Goal: Transaction & Acquisition: Purchase product/service

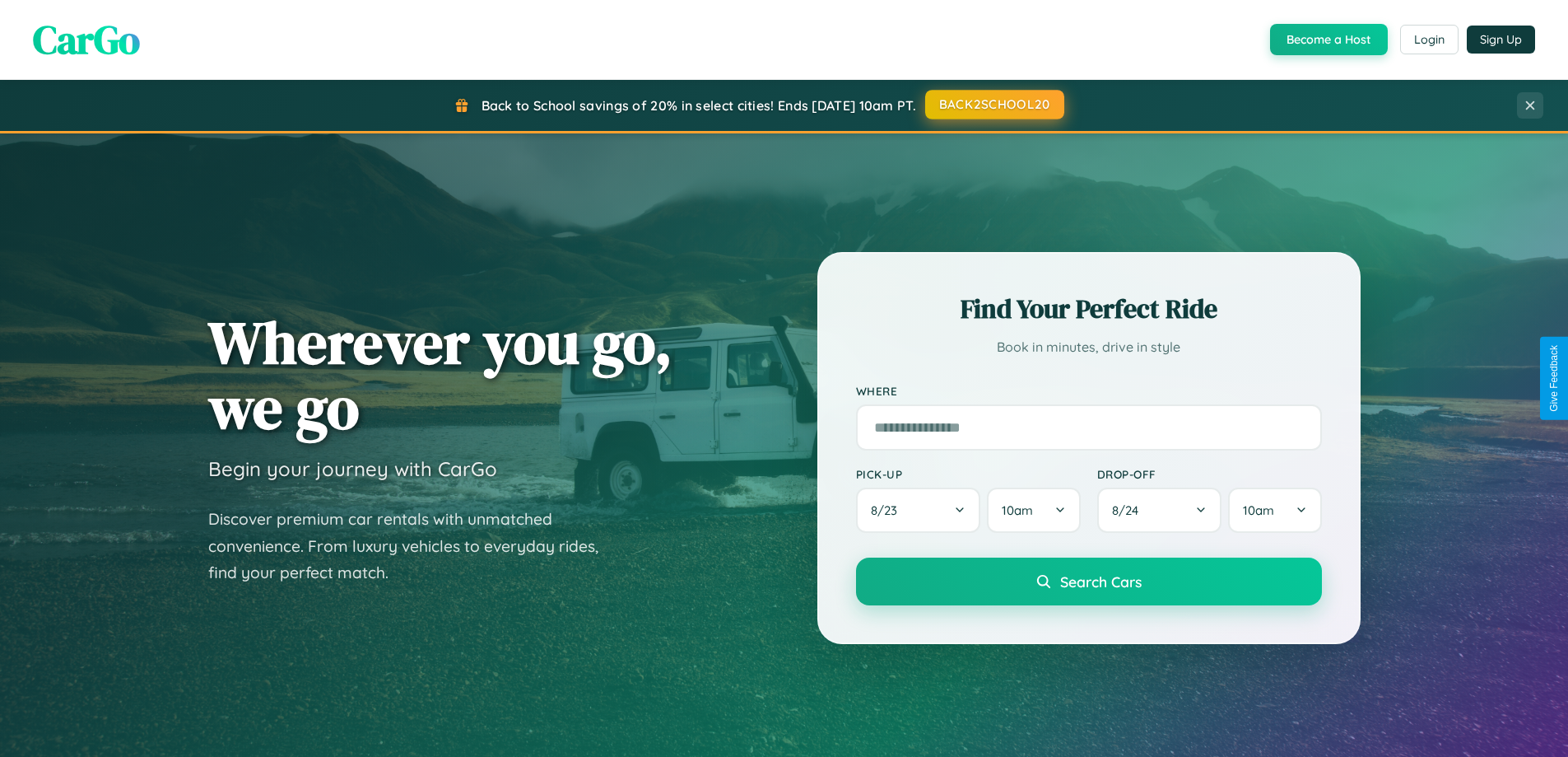
click at [994, 104] on button "BACK2SCHOOL20" at bounding box center [995, 104] width 140 height 30
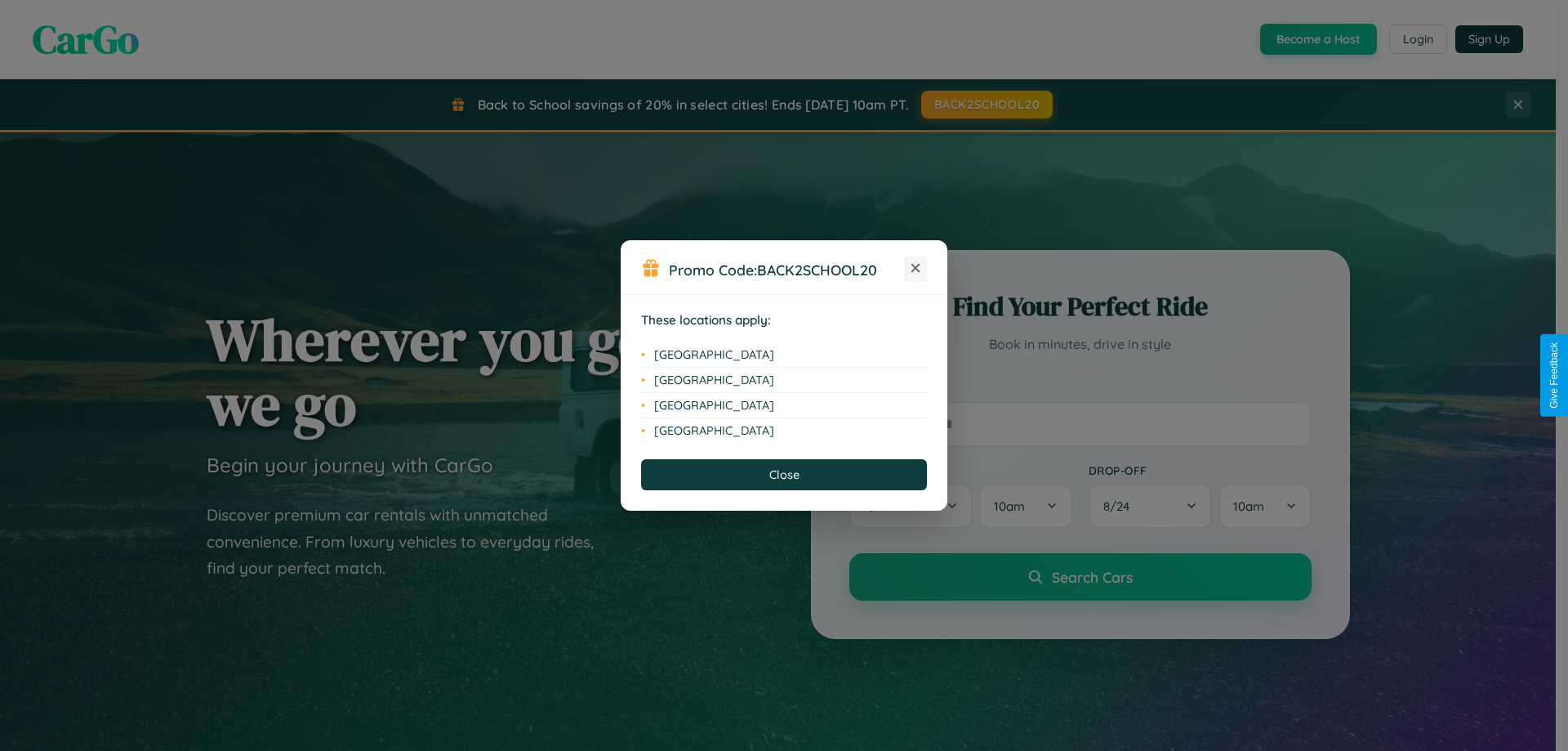
click at [916, 268] on icon at bounding box center [915, 267] width 9 height 9
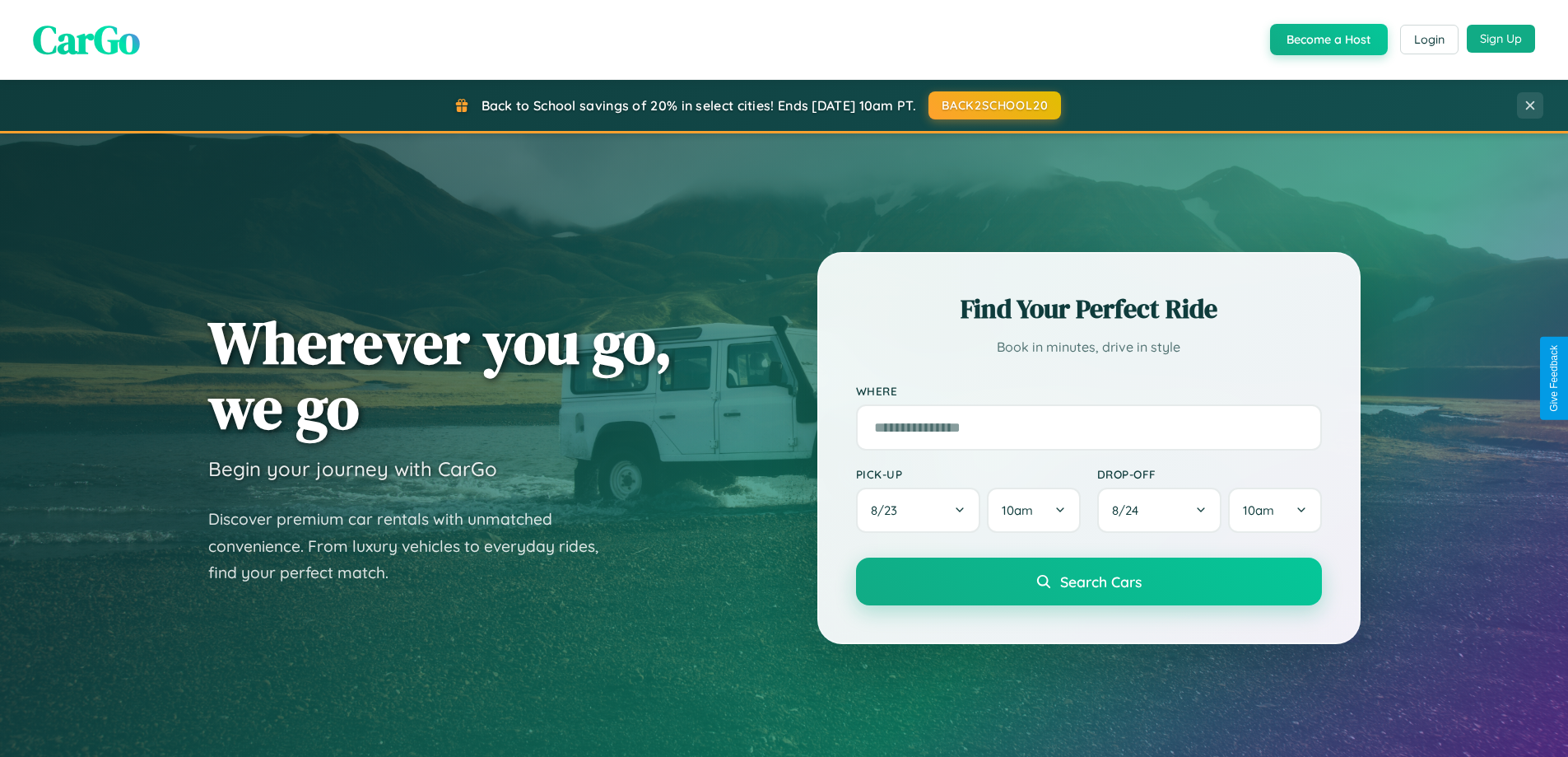
click at [1501, 38] on button "Sign Up" at bounding box center [1501, 38] width 69 height 28
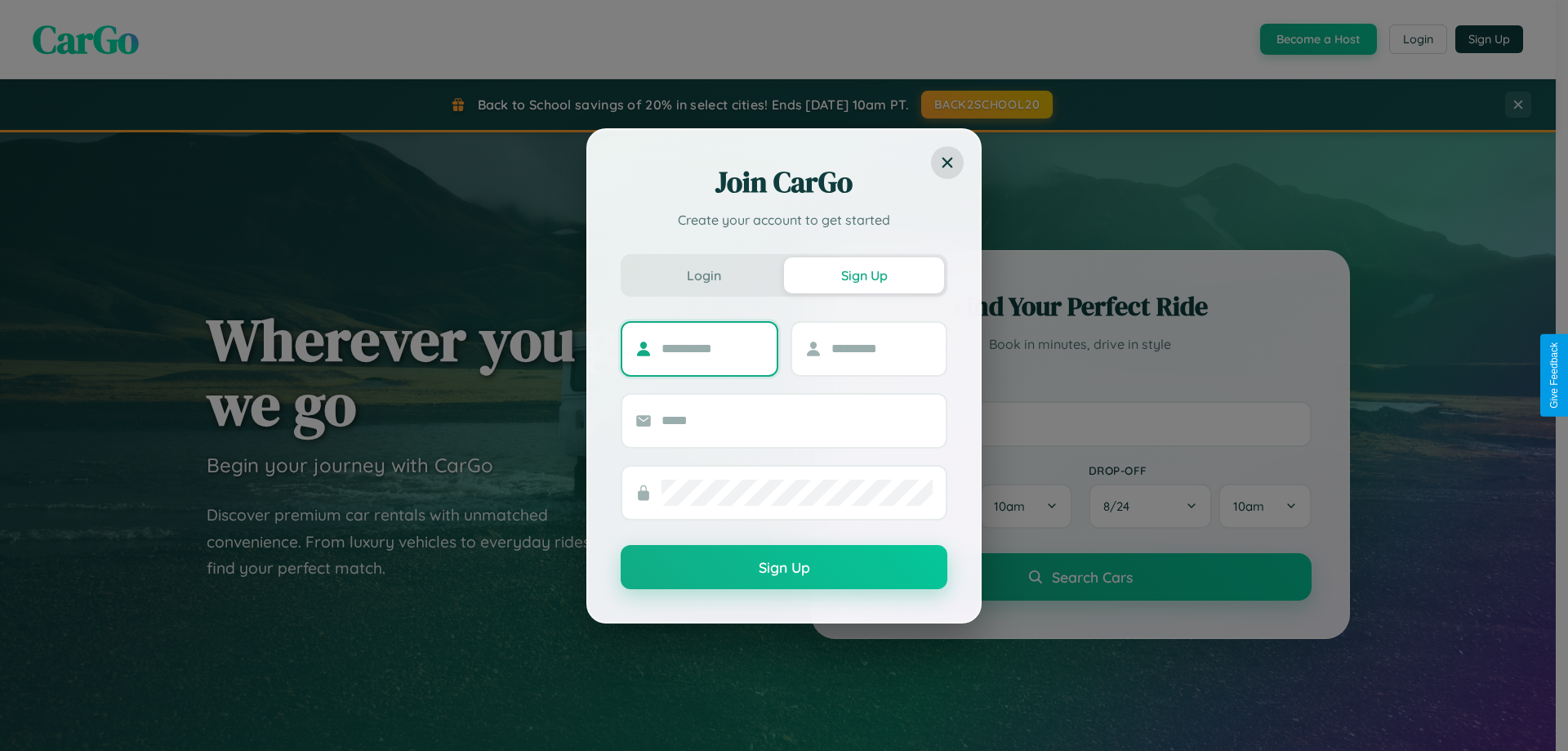
click at [712, 348] on input "text" at bounding box center [713, 349] width 102 height 27
type input "*******"
click at [882, 348] on input "text" at bounding box center [883, 349] width 102 height 27
type input "*****"
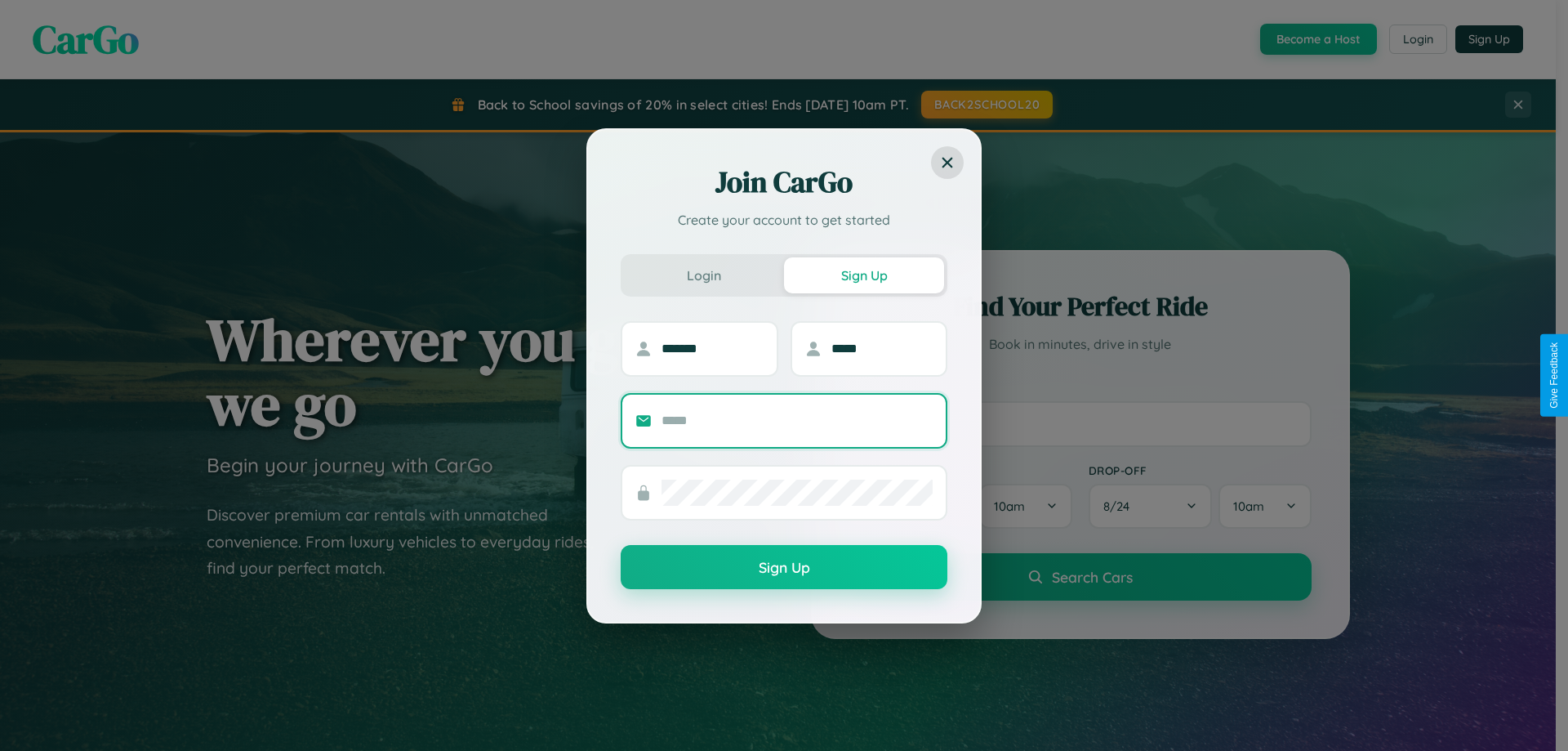
click at [797, 420] on input "text" at bounding box center [797, 421] width 271 height 27
type input "**********"
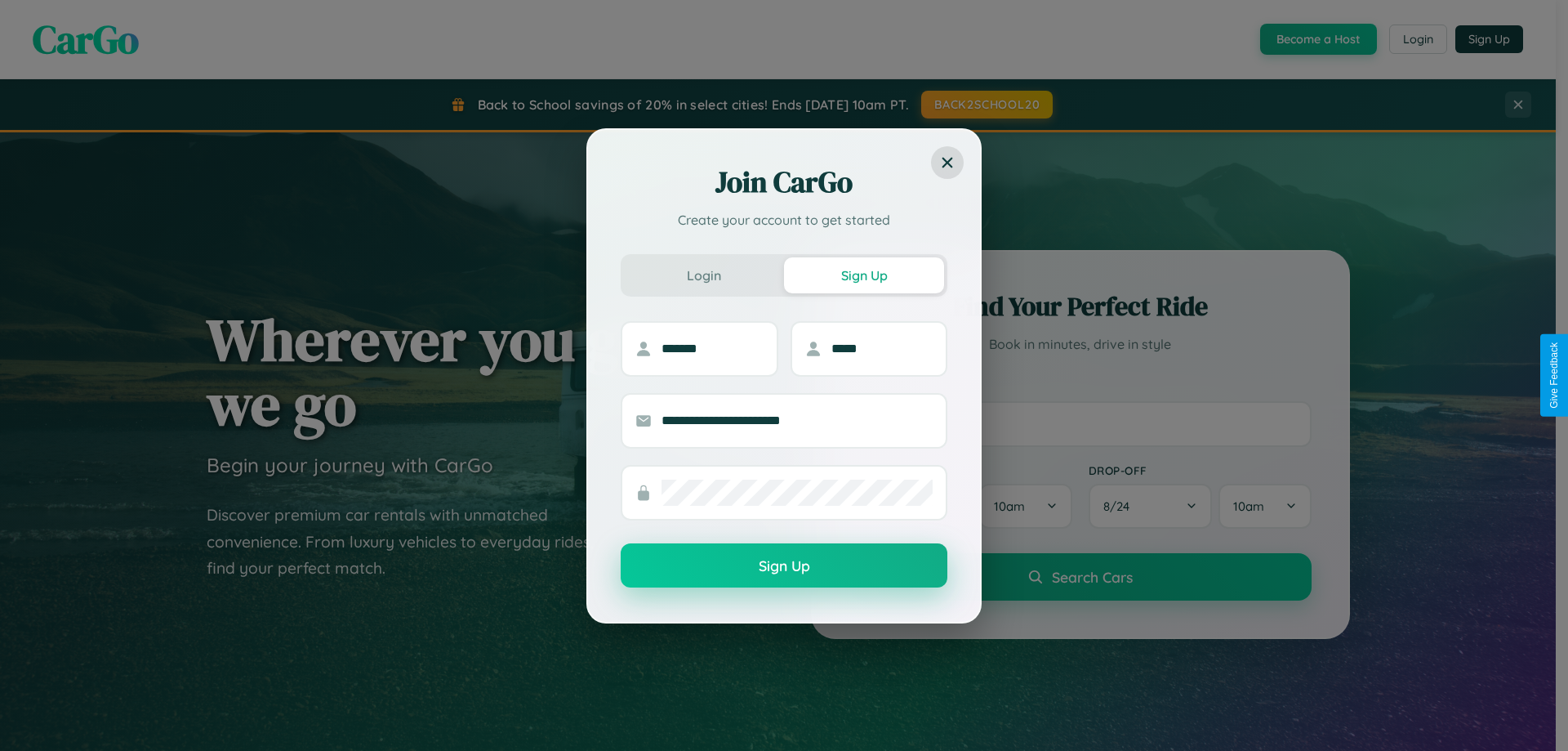
click at [784, 566] on button "Sign Up" at bounding box center [784, 565] width 327 height 45
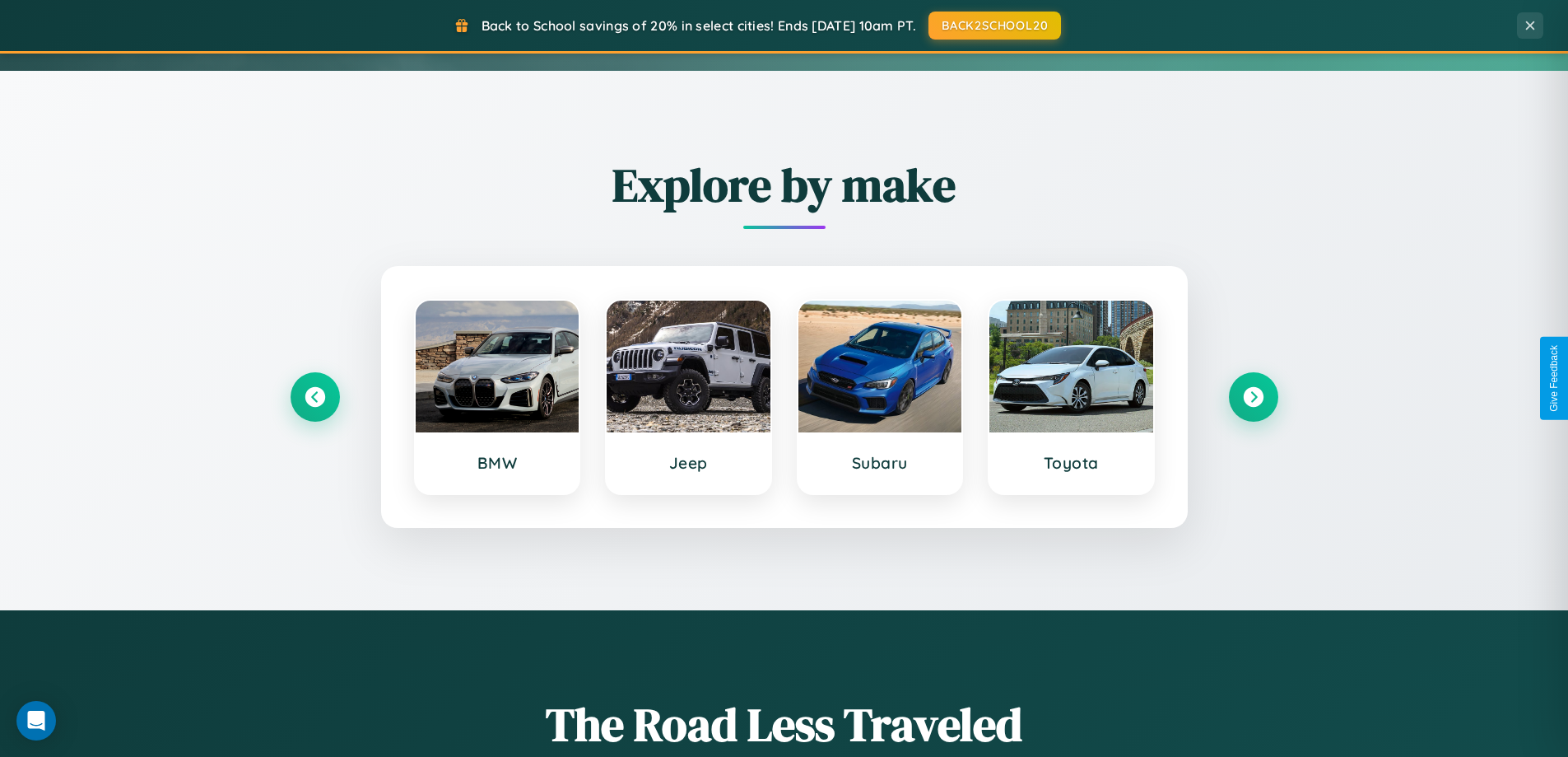
scroll to position [710, 0]
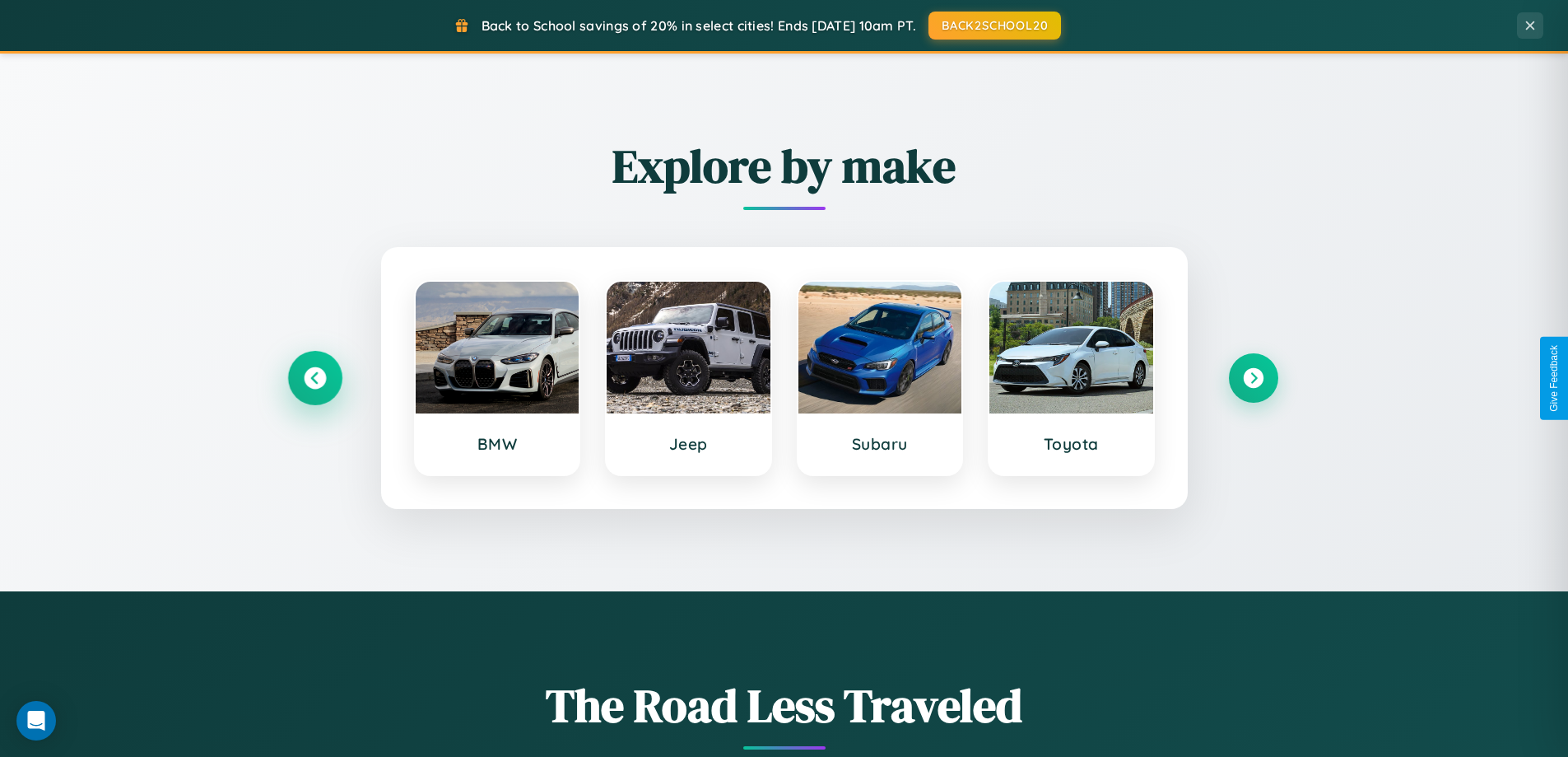
click at [314, 378] on icon at bounding box center [314, 378] width 22 height 22
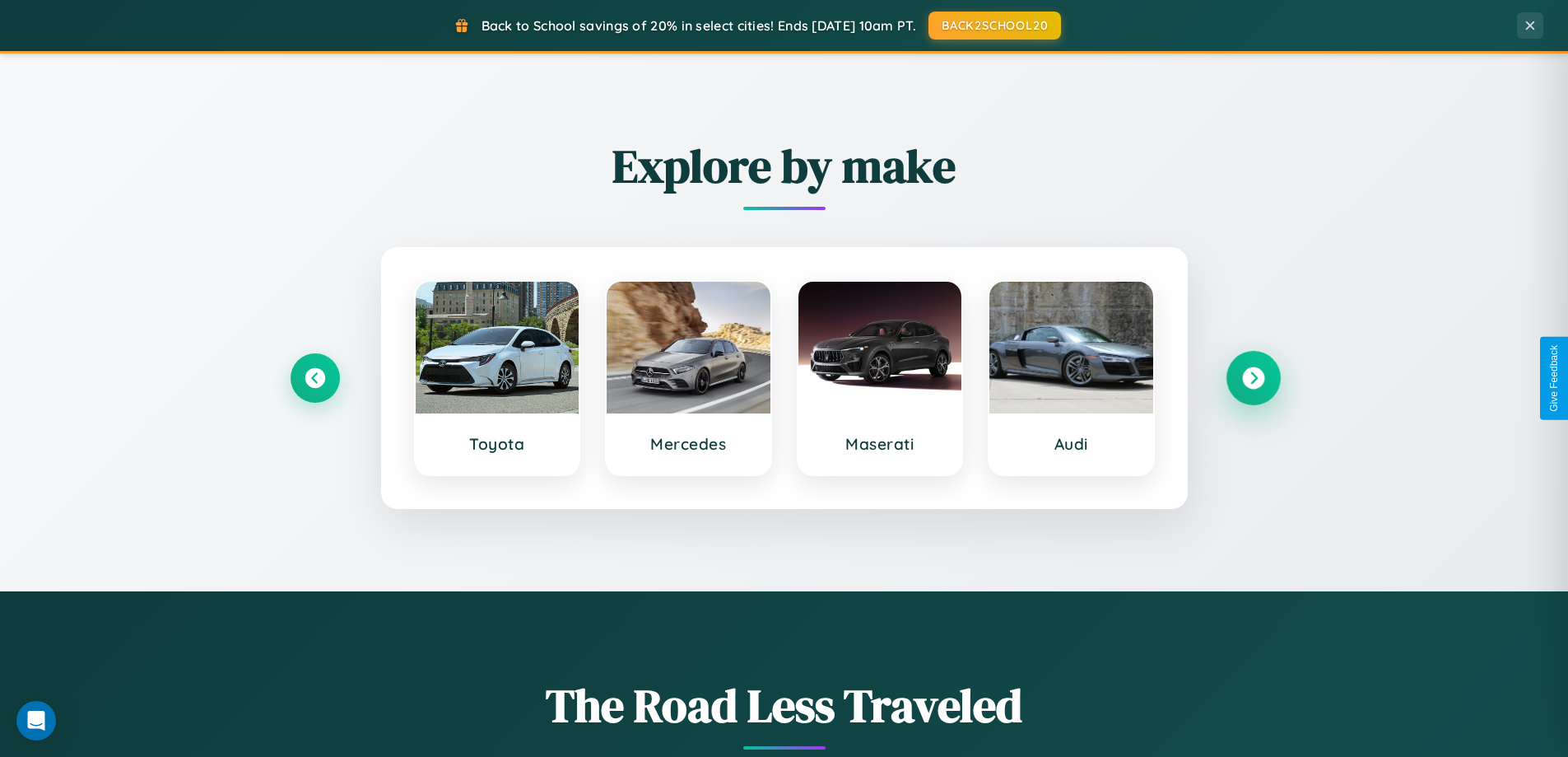
click at [1253, 378] on icon at bounding box center [1253, 378] width 22 height 22
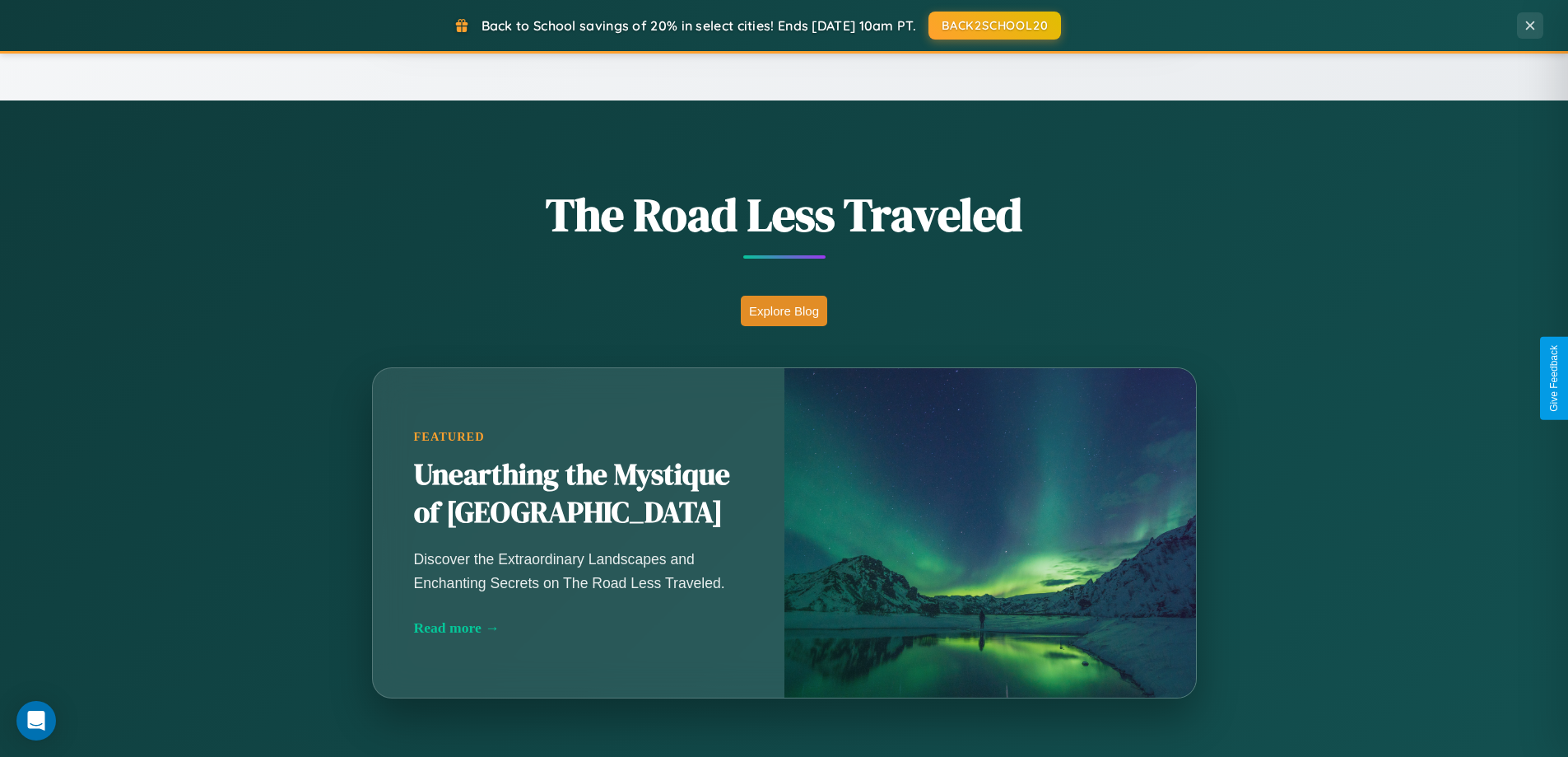
scroll to position [3169, 0]
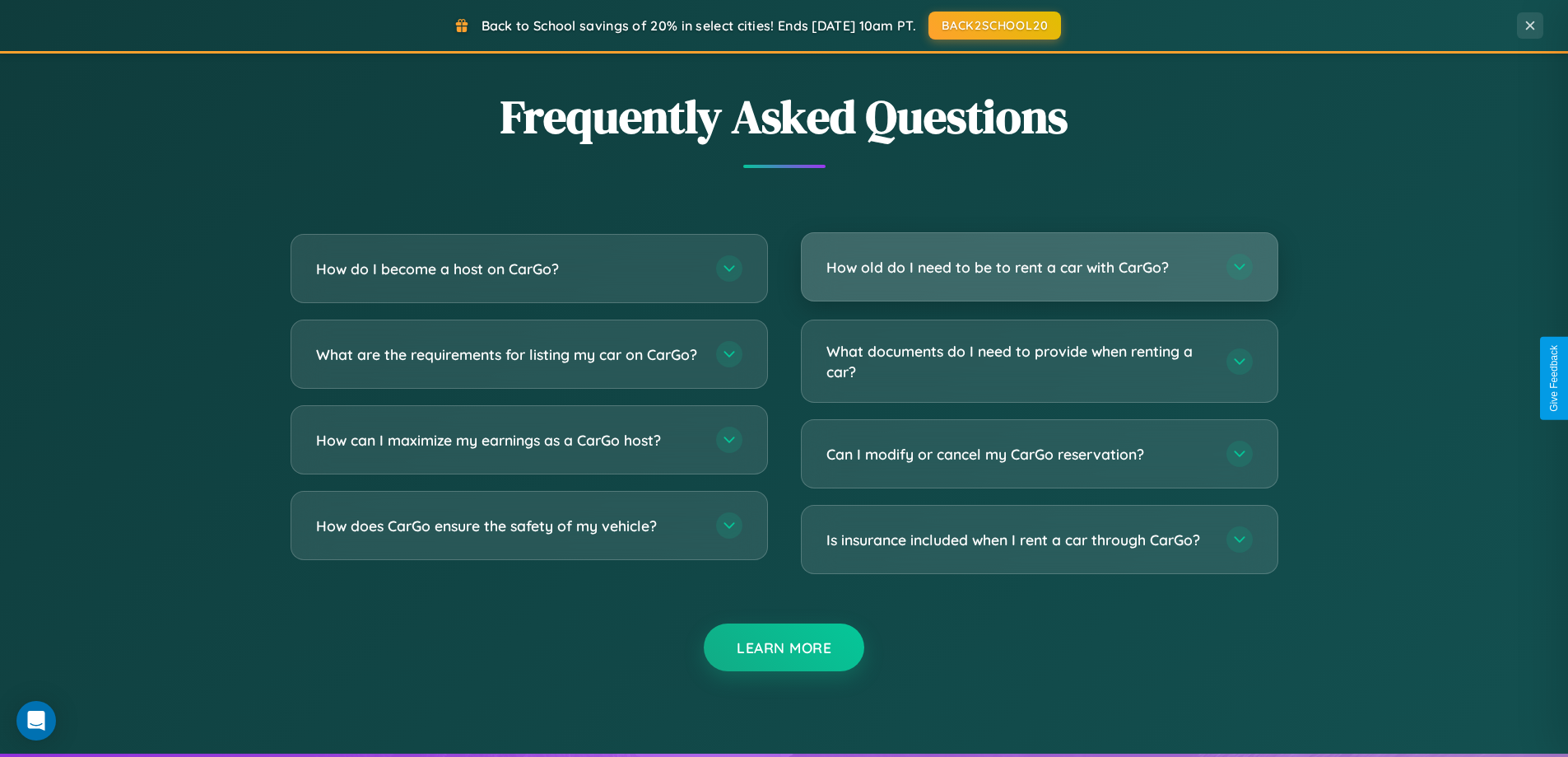
click at [1039, 267] on h3 "How old do I need to be to rent a car with CarGo?" at bounding box center [1018, 268] width 383 height 21
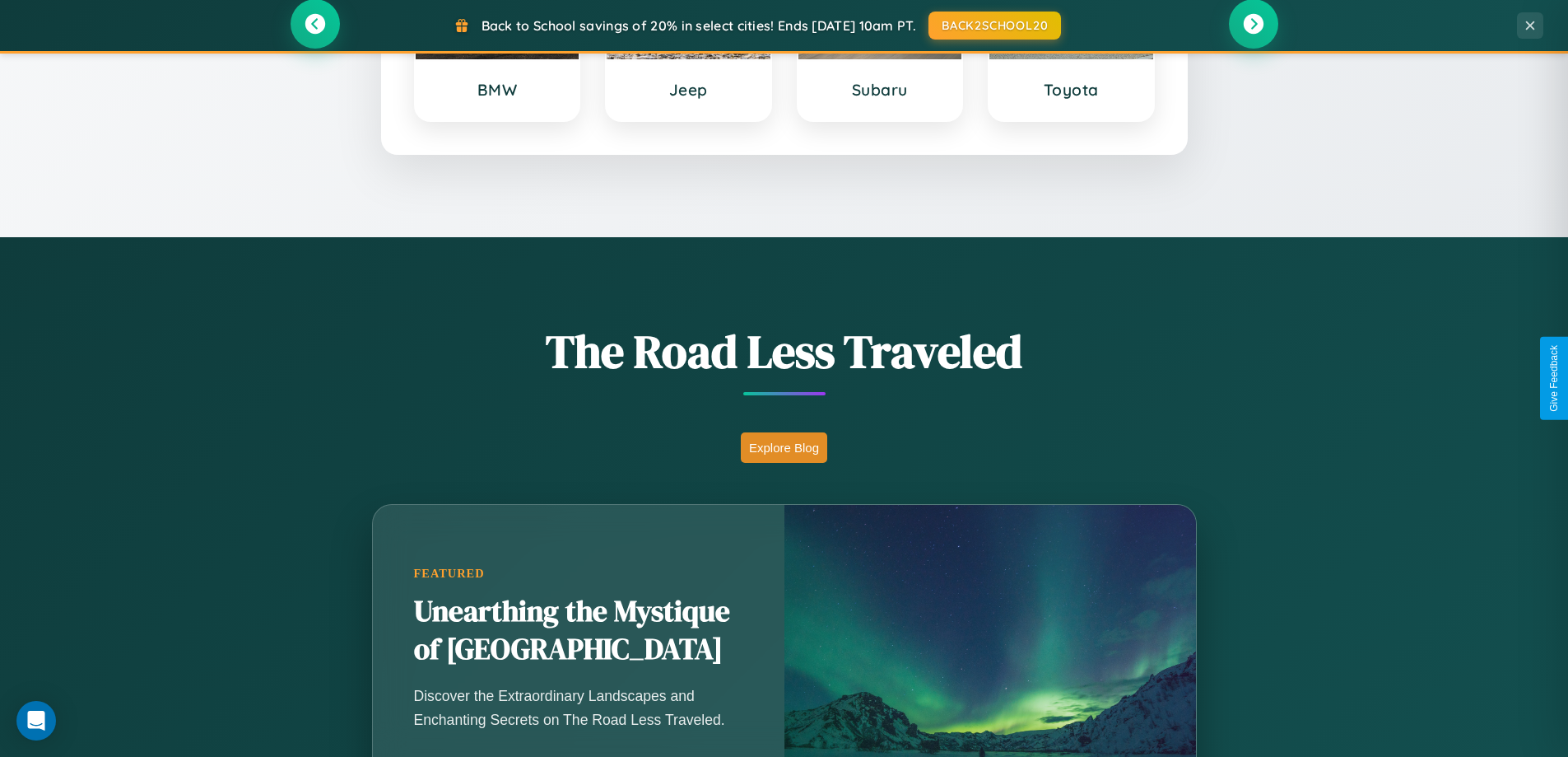
scroll to position [710, 0]
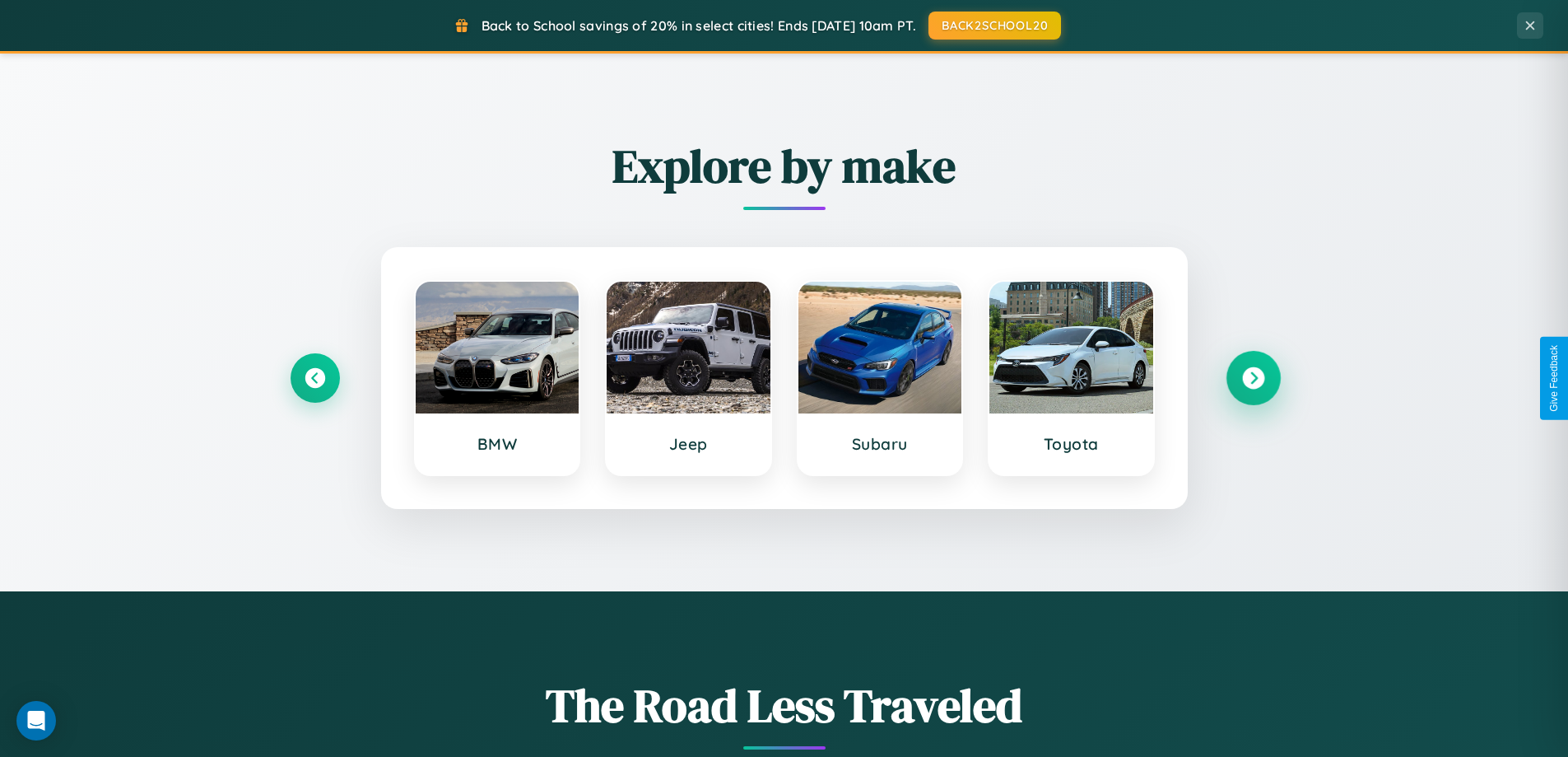
click at [1253, 378] on icon at bounding box center [1253, 378] width 22 height 22
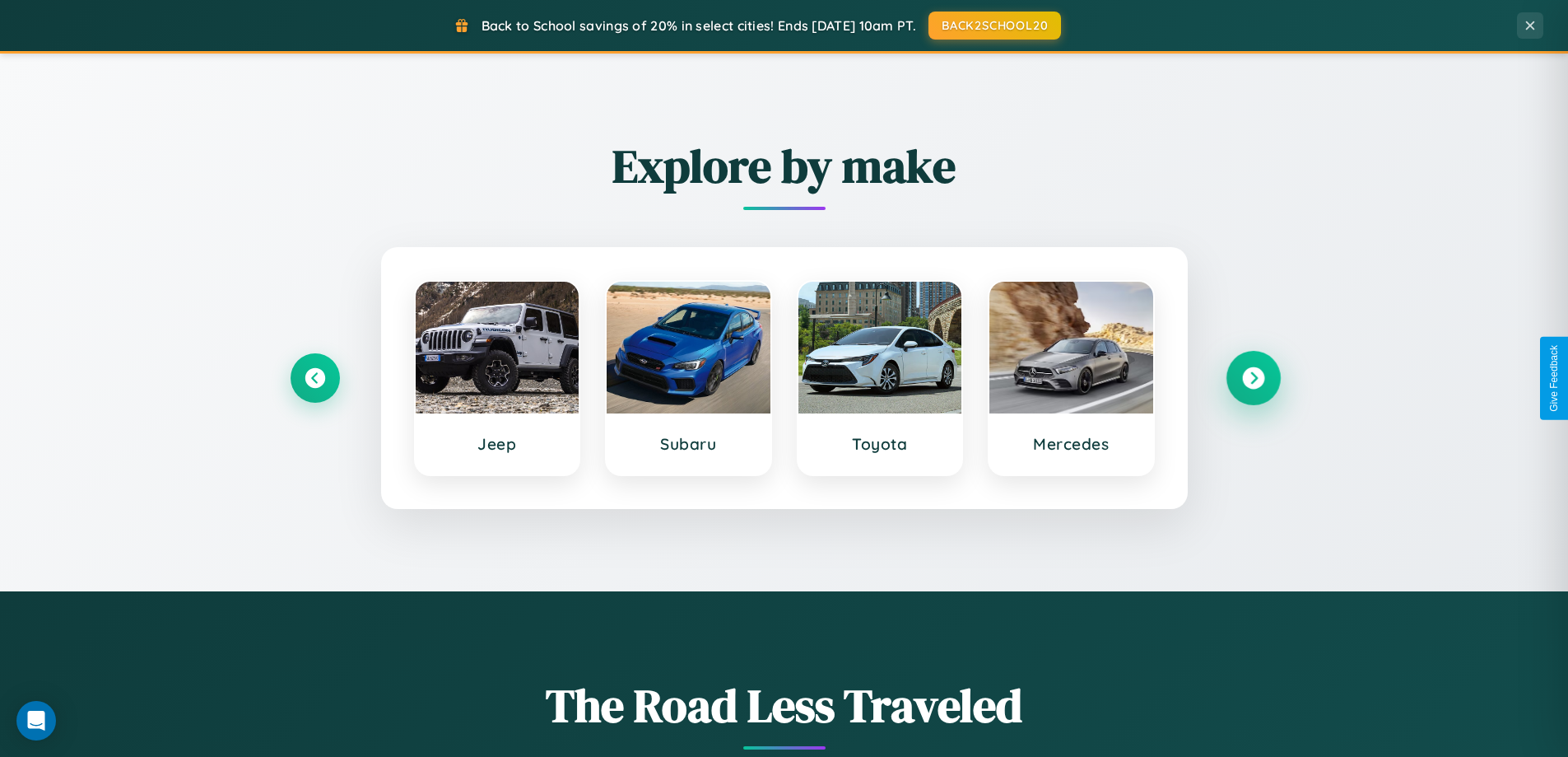
click at [1253, 378] on icon at bounding box center [1253, 378] width 22 height 22
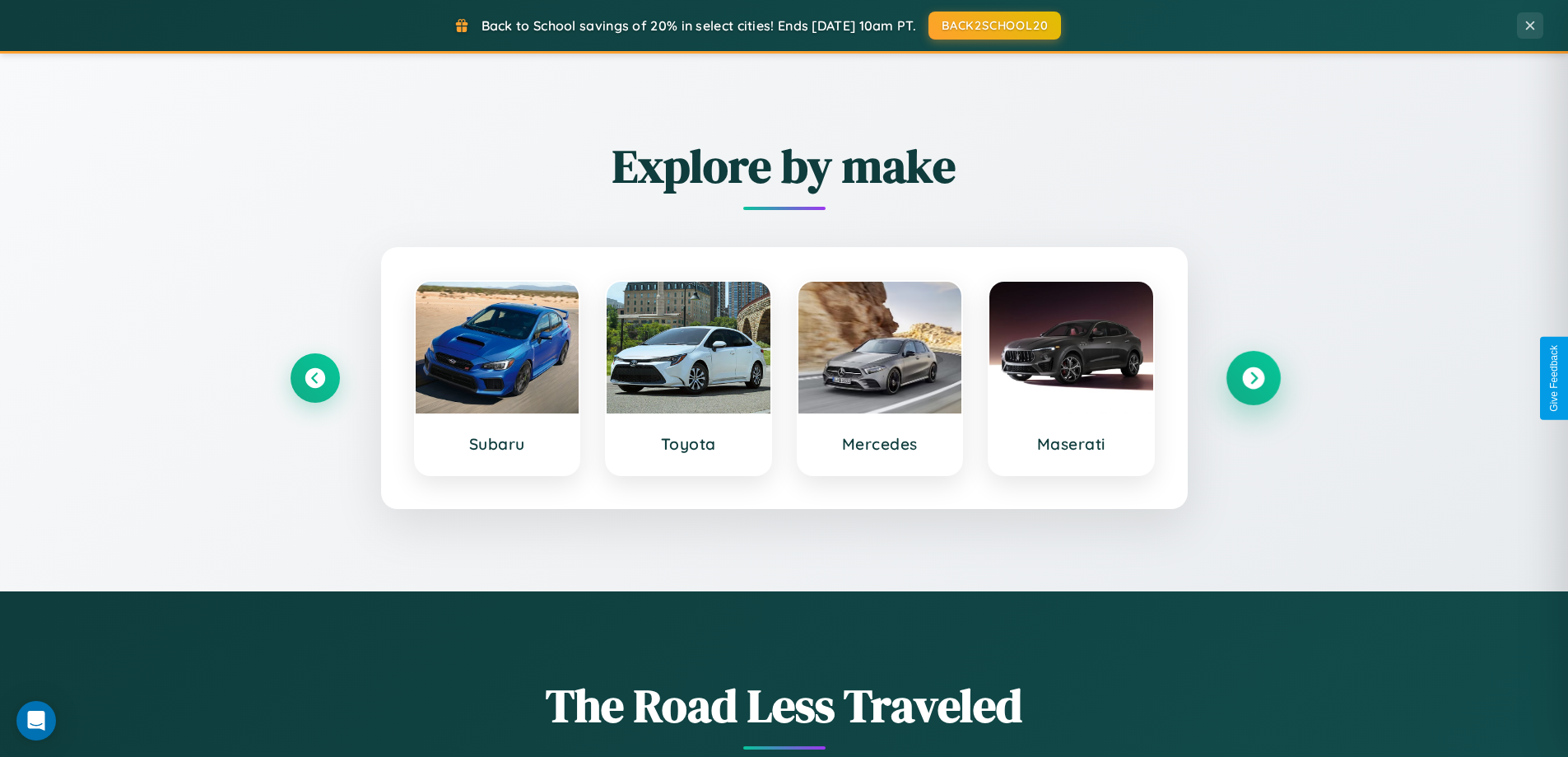
click at [1253, 378] on icon at bounding box center [1253, 378] width 22 height 22
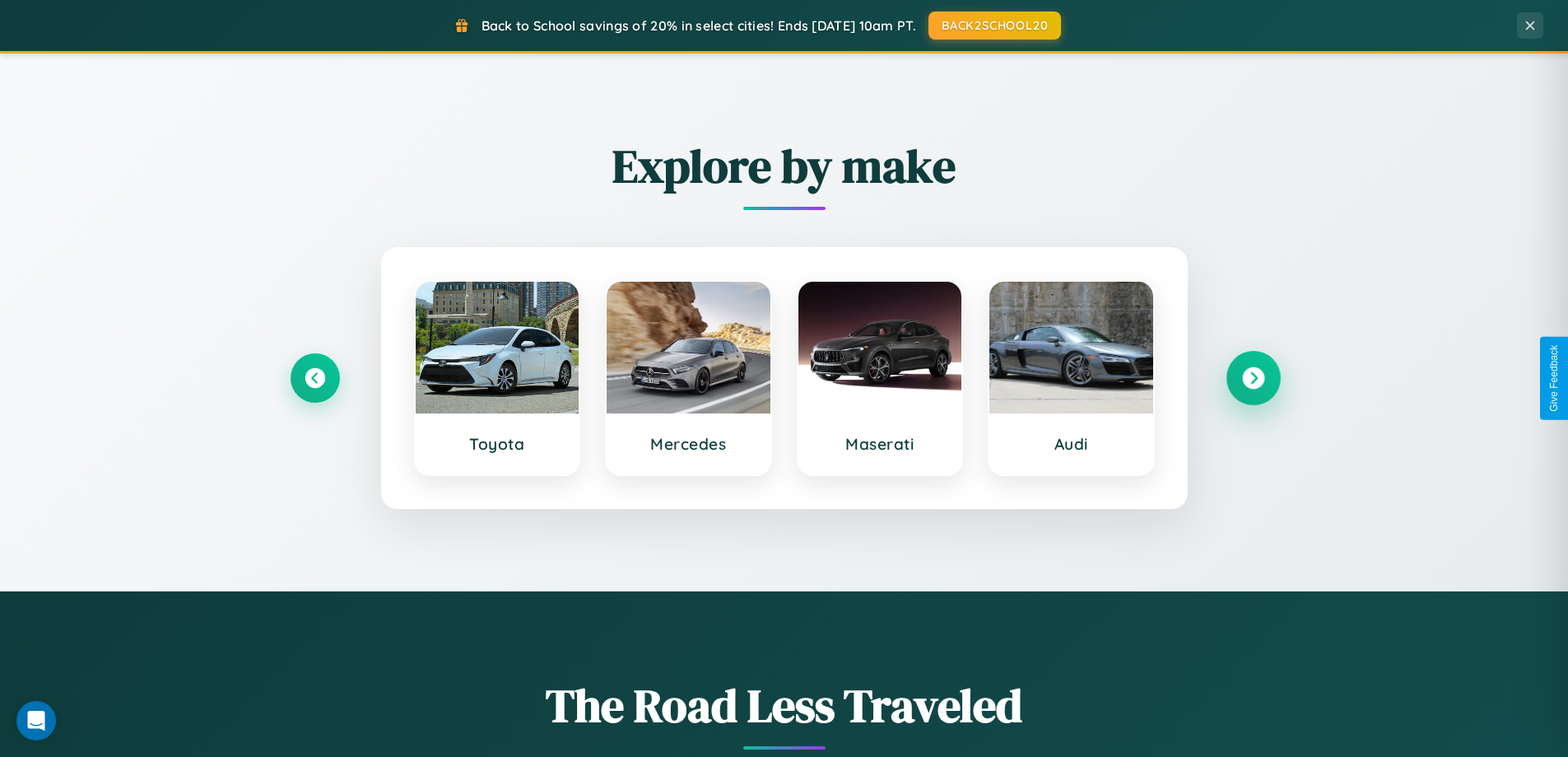
click at [1253, 378] on icon at bounding box center [1253, 378] width 22 height 22
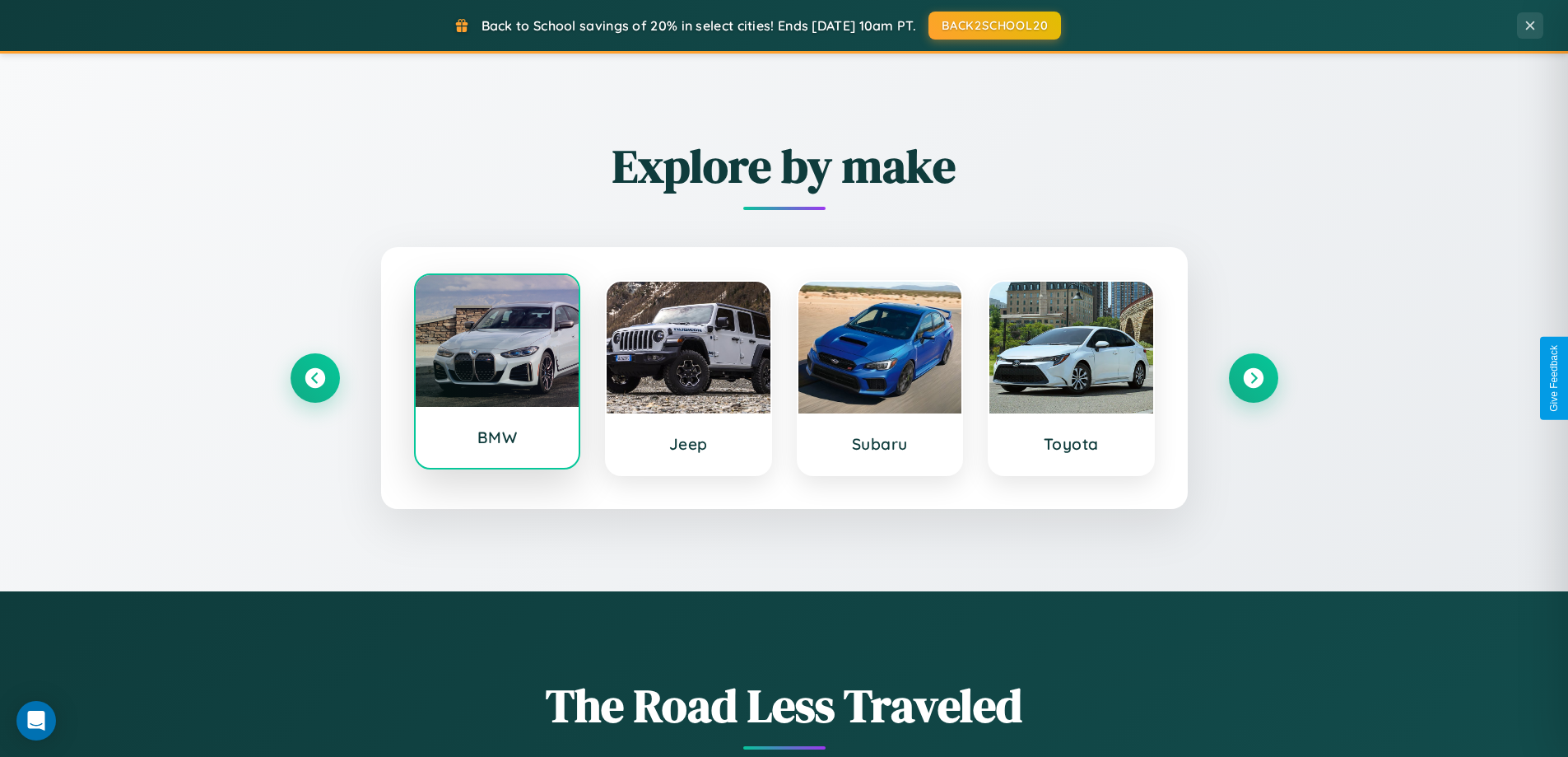
click at [496, 375] on div at bounding box center [497, 341] width 163 height 132
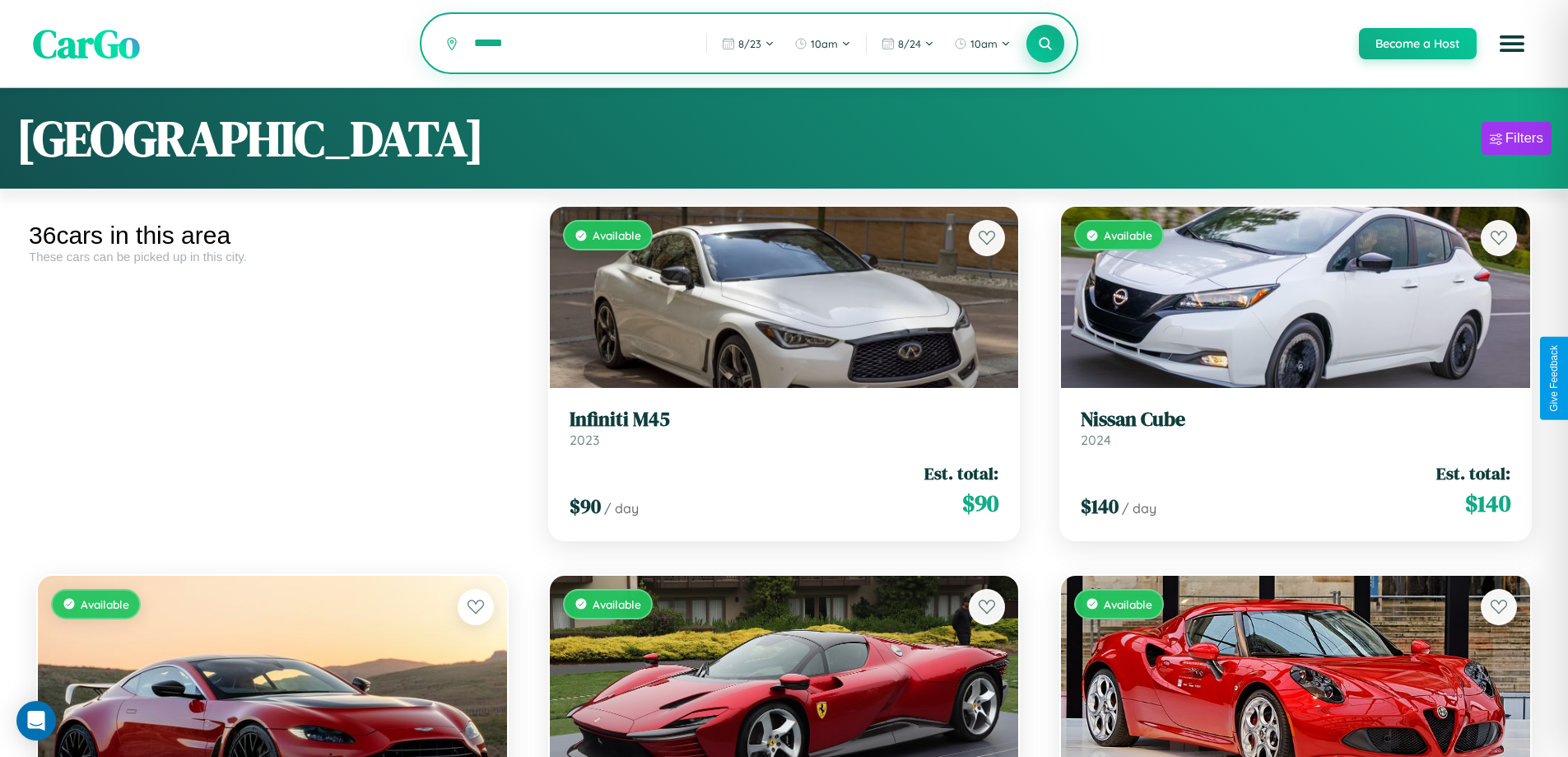
type input "******"
click at [1044, 45] on icon at bounding box center [1045, 43] width 15 height 15
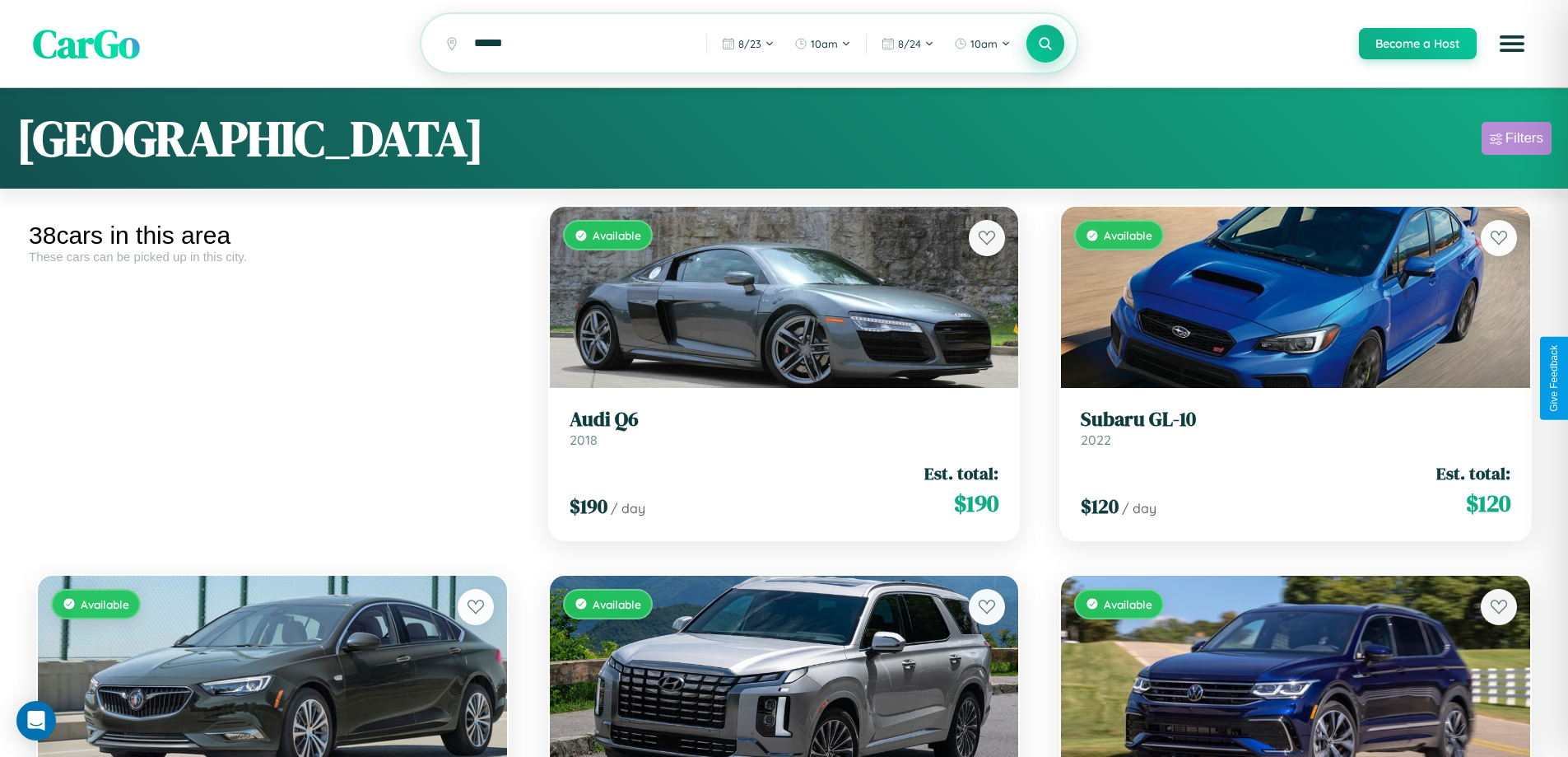
click at [1516, 141] on div "Filters" at bounding box center [1525, 138] width 38 height 16
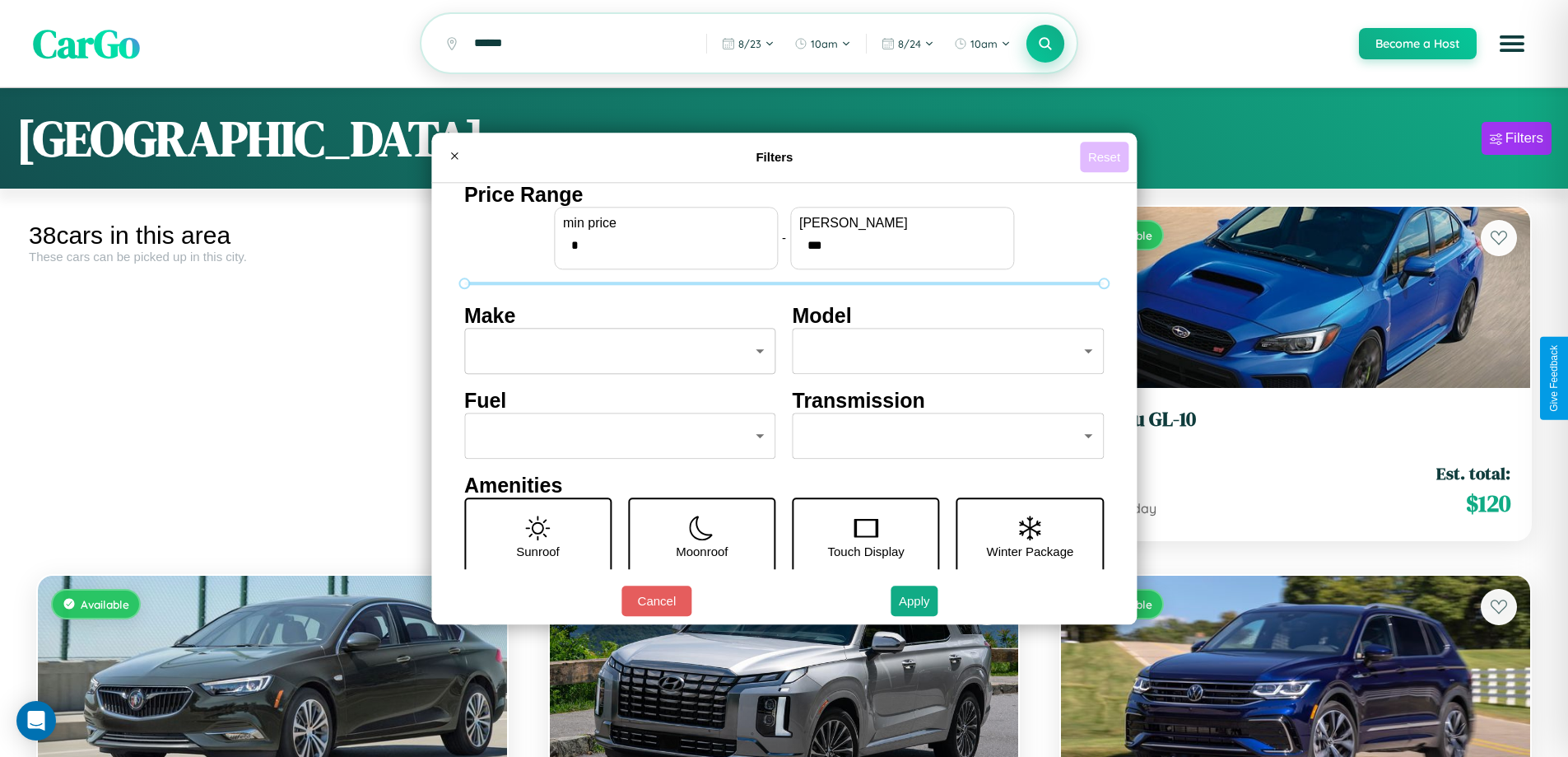
click at [1106, 157] on button "Reset" at bounding box center [1104, 157] width 49 height 31
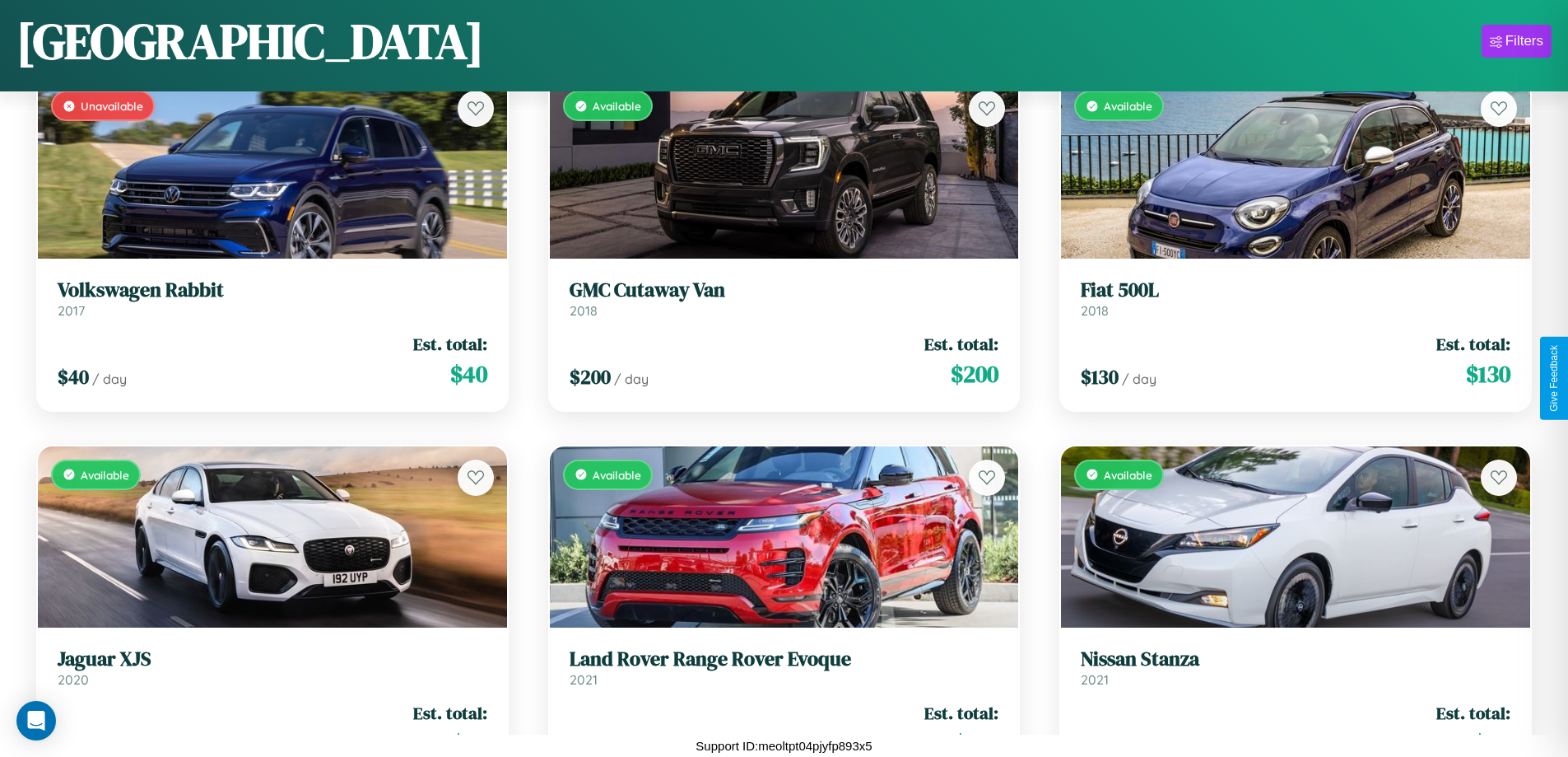
scroll to position [3550, 0]
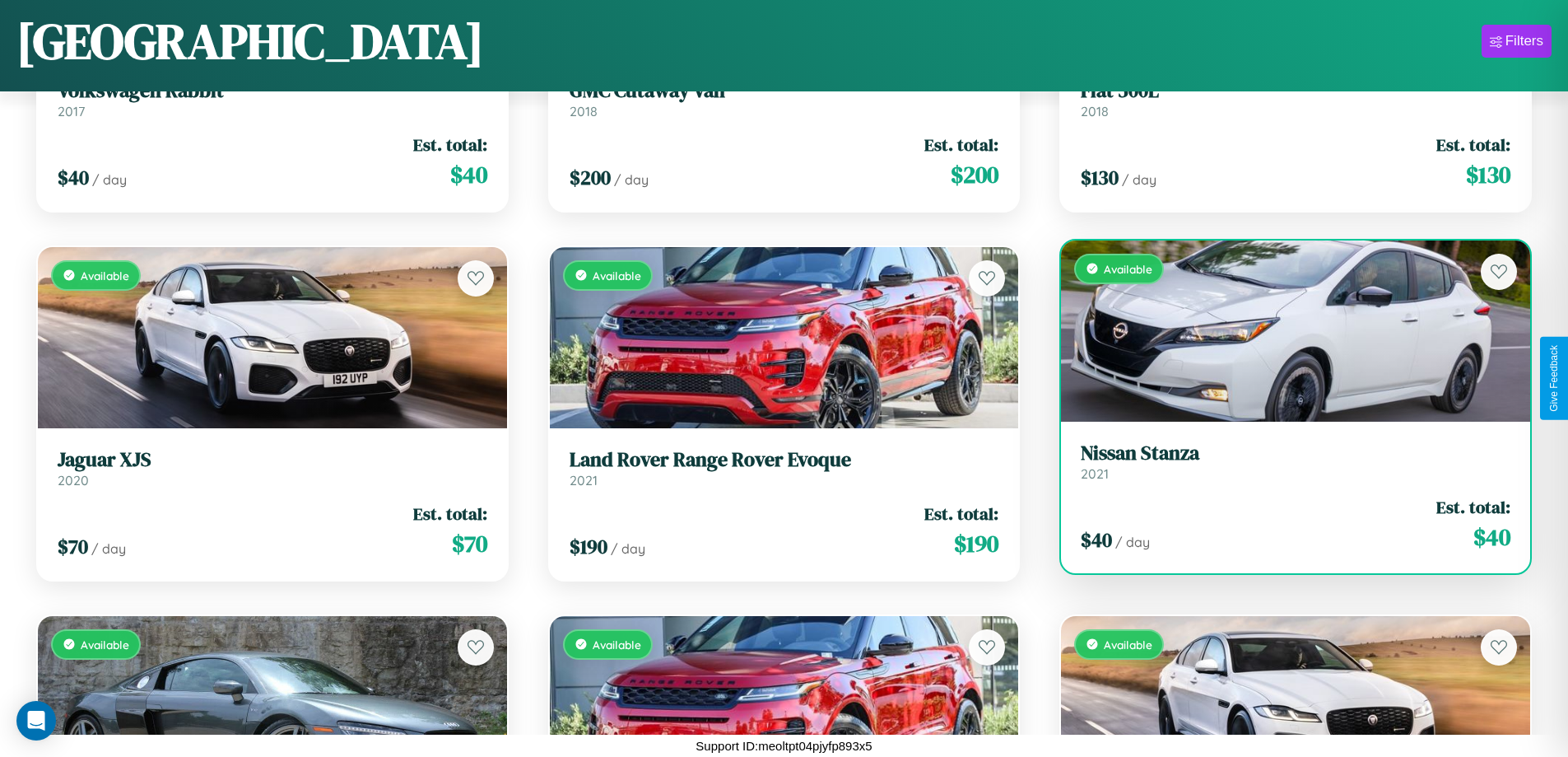
click at [1285, 465] on link "Nissan Stanza 2021" at bounding box center [1296, 462] width 430 height 40
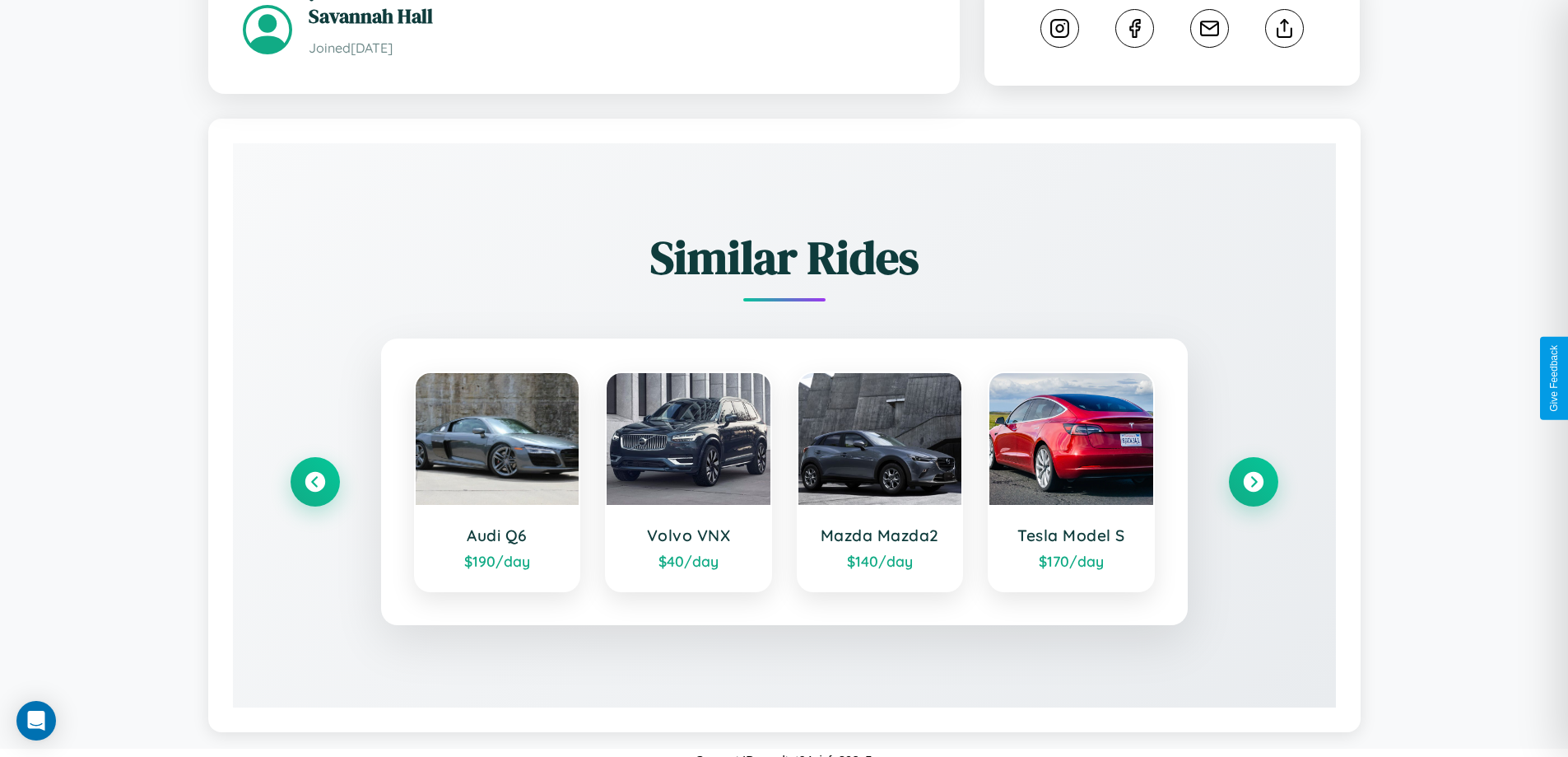
scroll to position [905, 0]
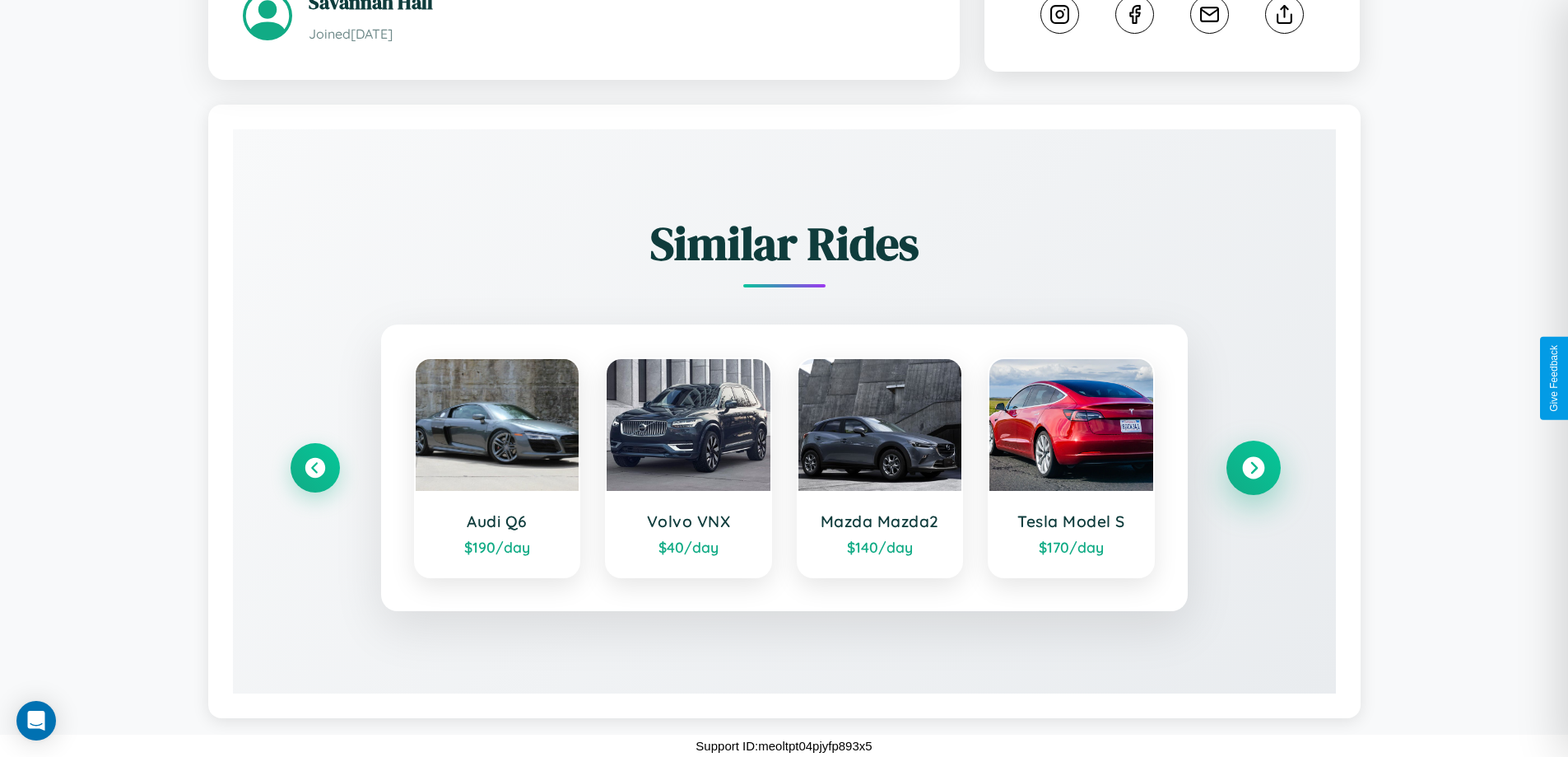
click at [1253, 467] on icon at bounding box center [1253, 467] width 22 height 22
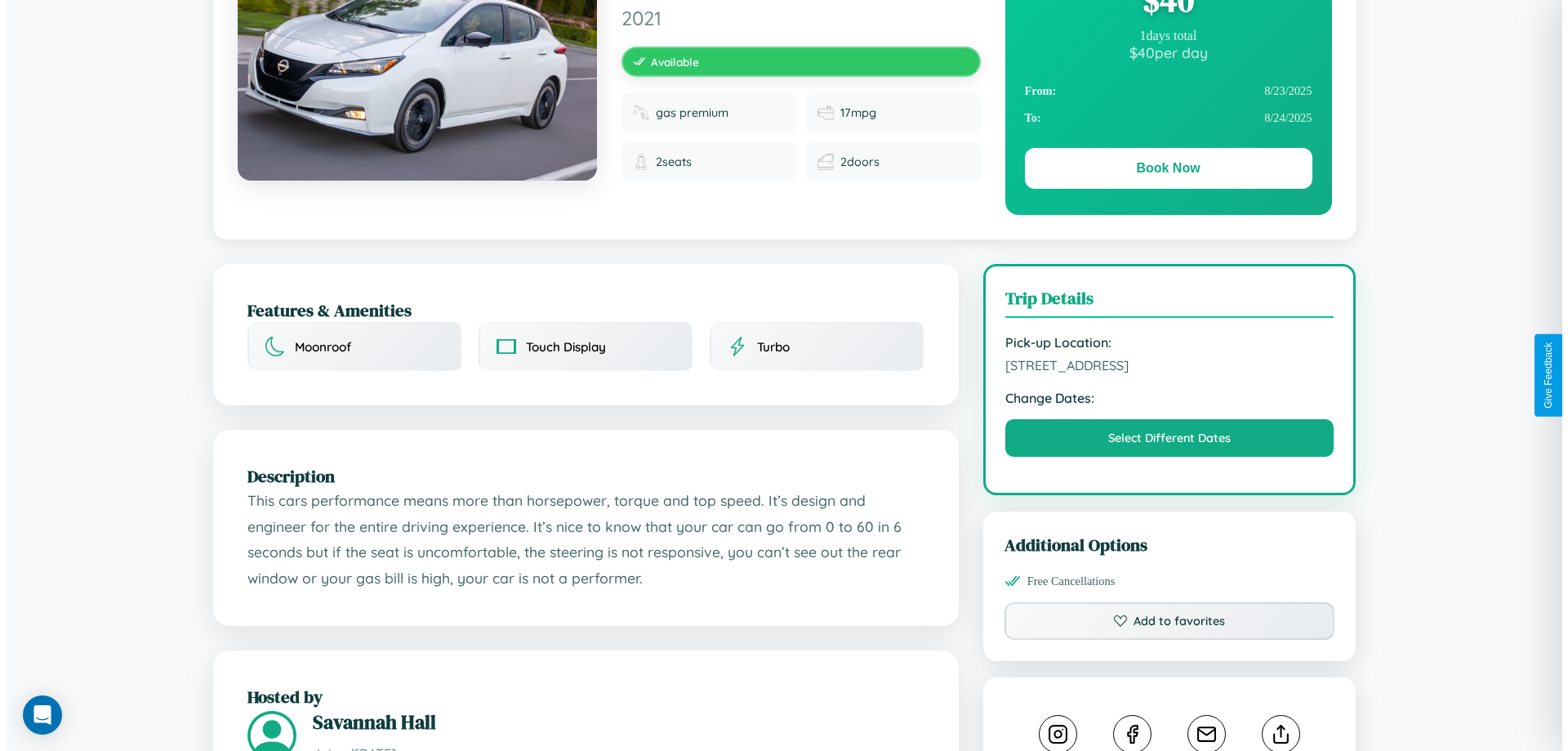
scroll to position [0, 0]
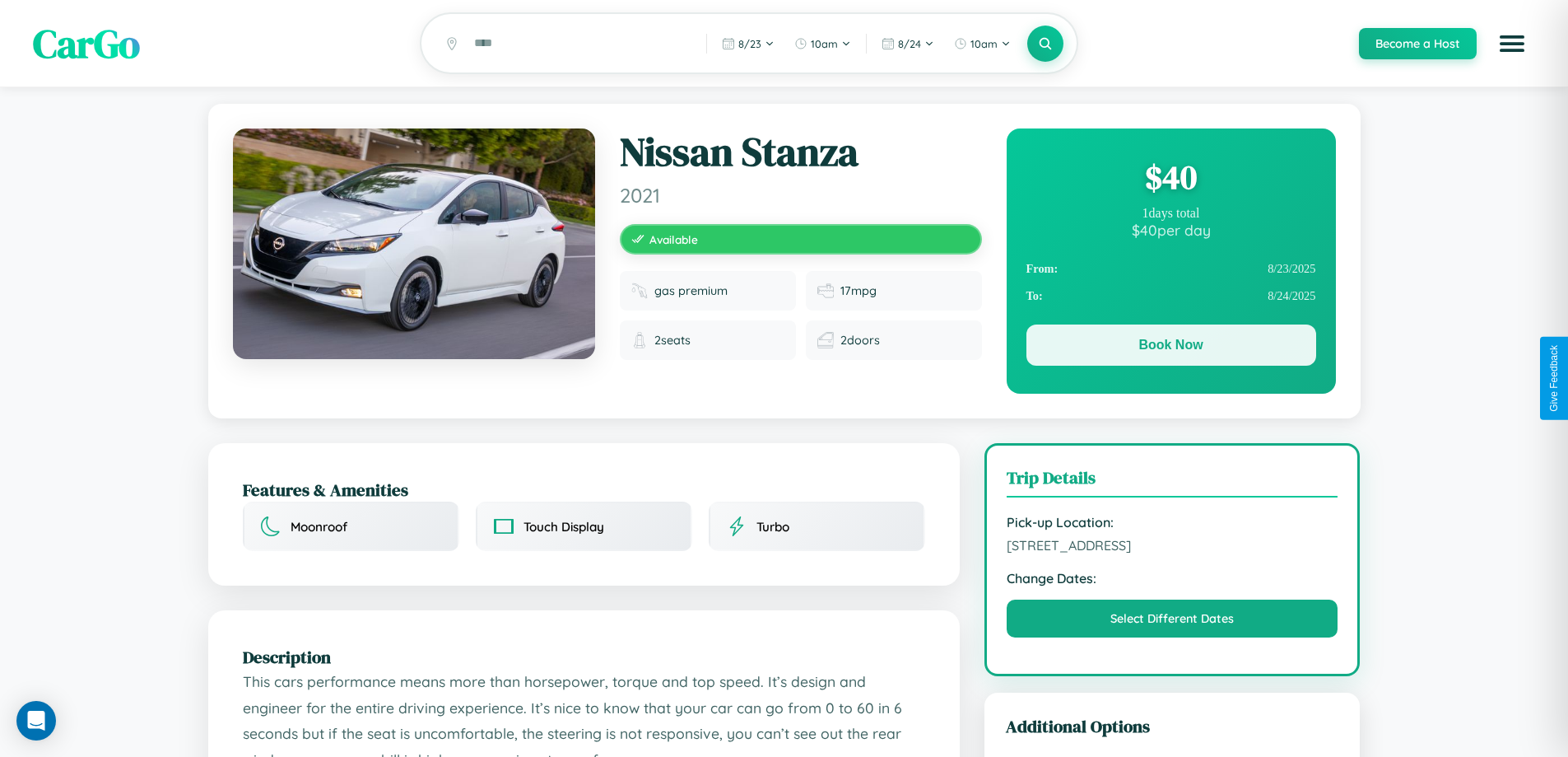
click at [1171, 348] on button "Book Now" at bounding box center [1171, 344] width 290 height 41
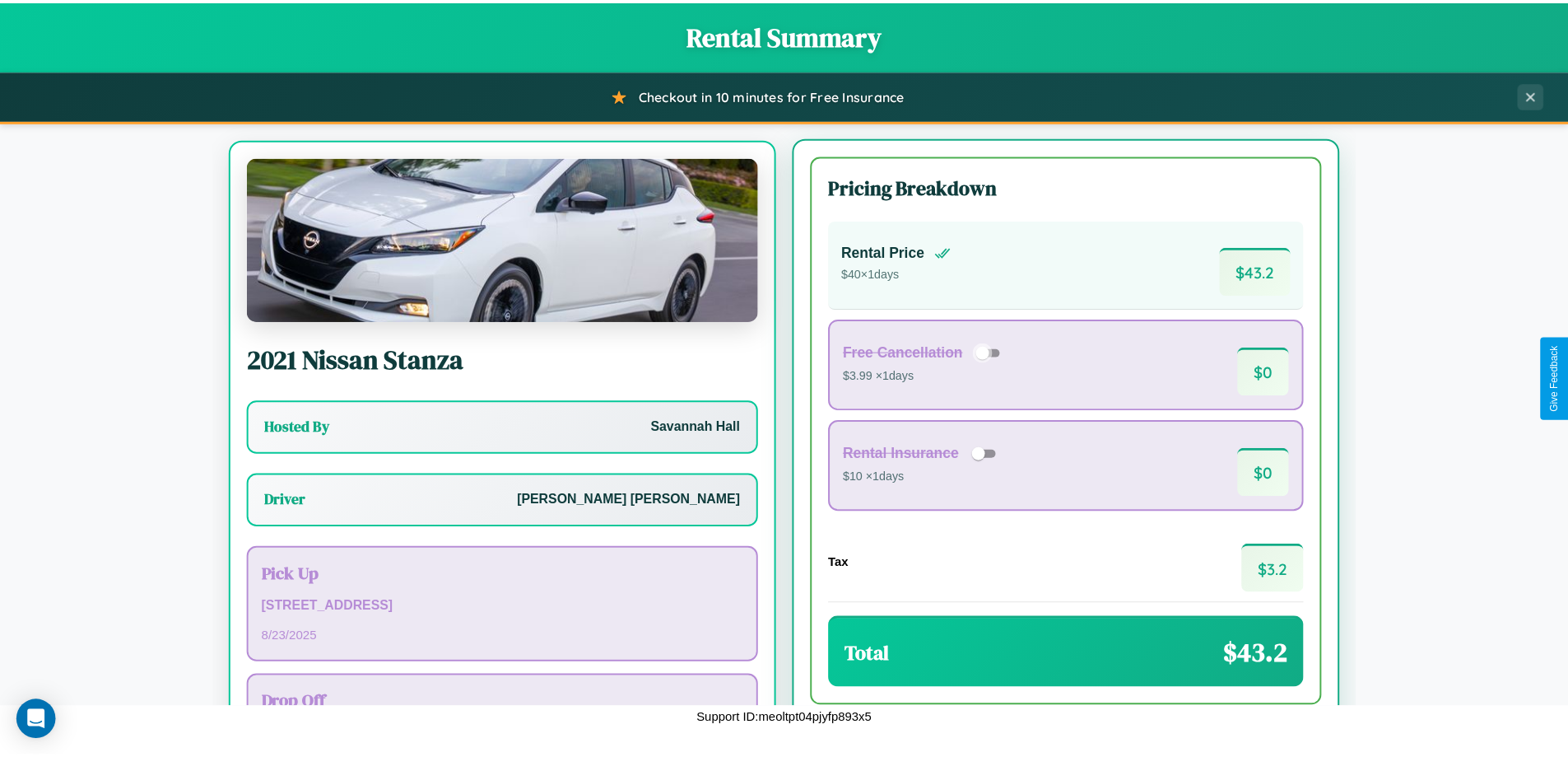
scroll to position [76, 0]
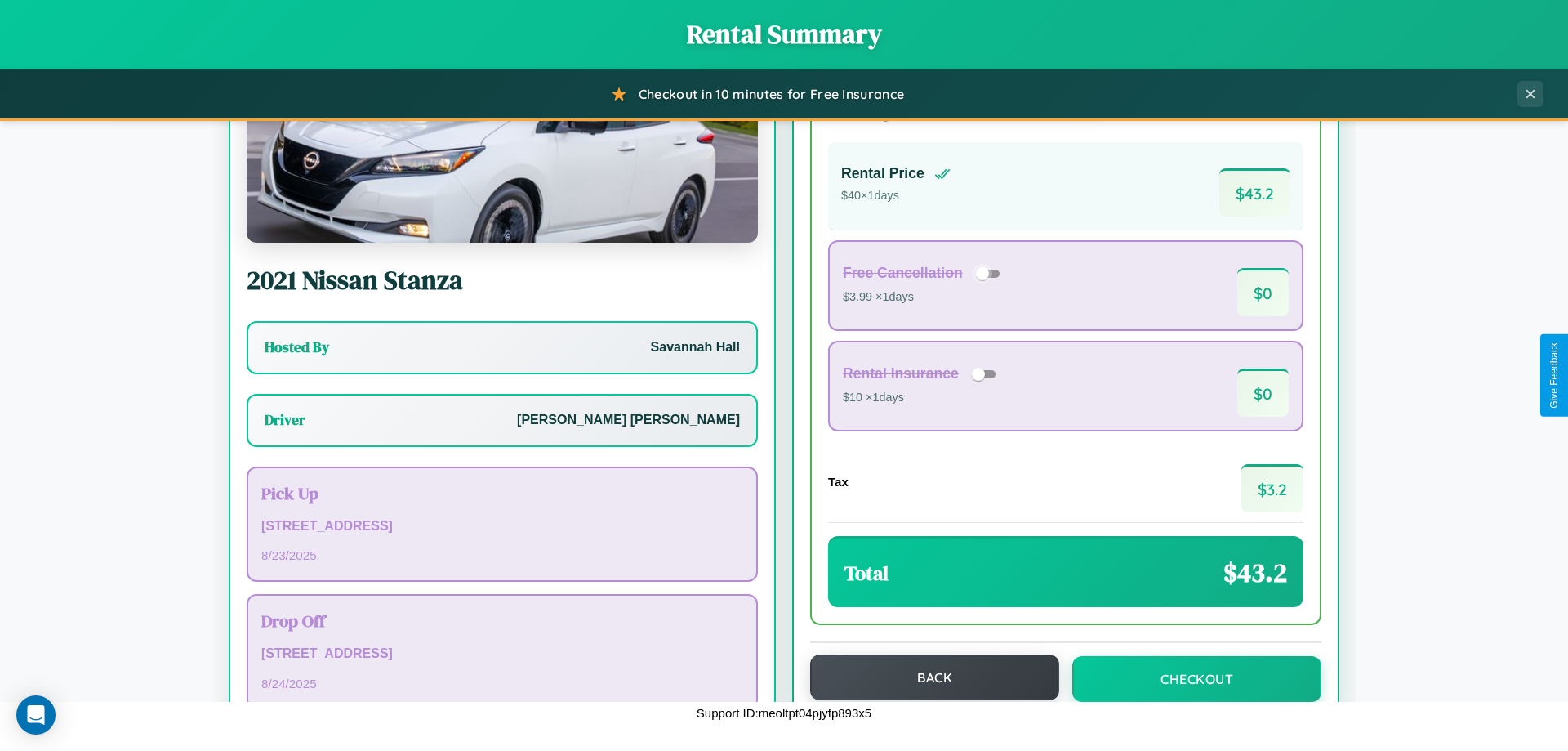
click at [927, 677] on button "Back" at bounding box center [935, 677] width 249 height 46
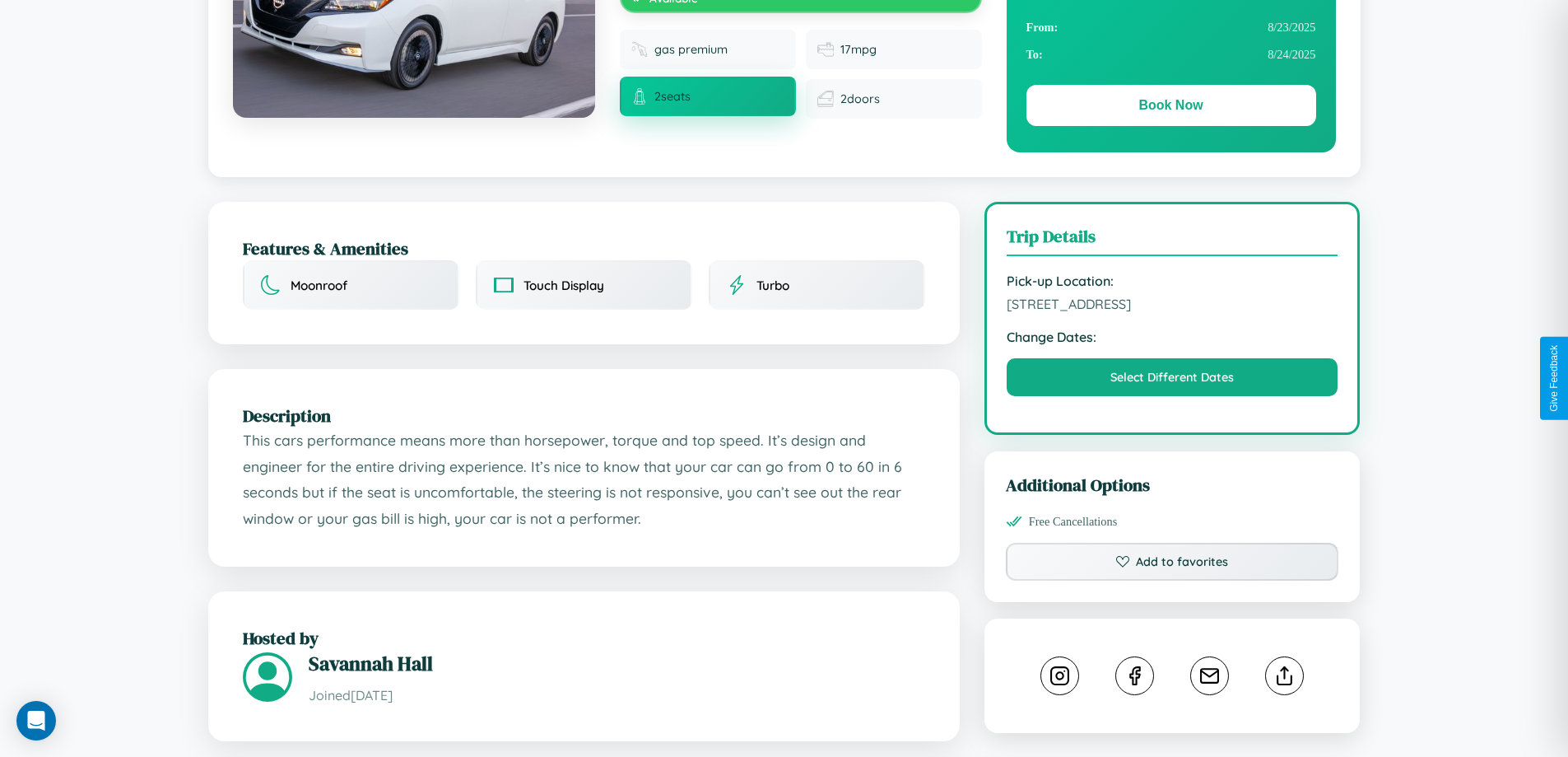
scroll to position [541, 0]
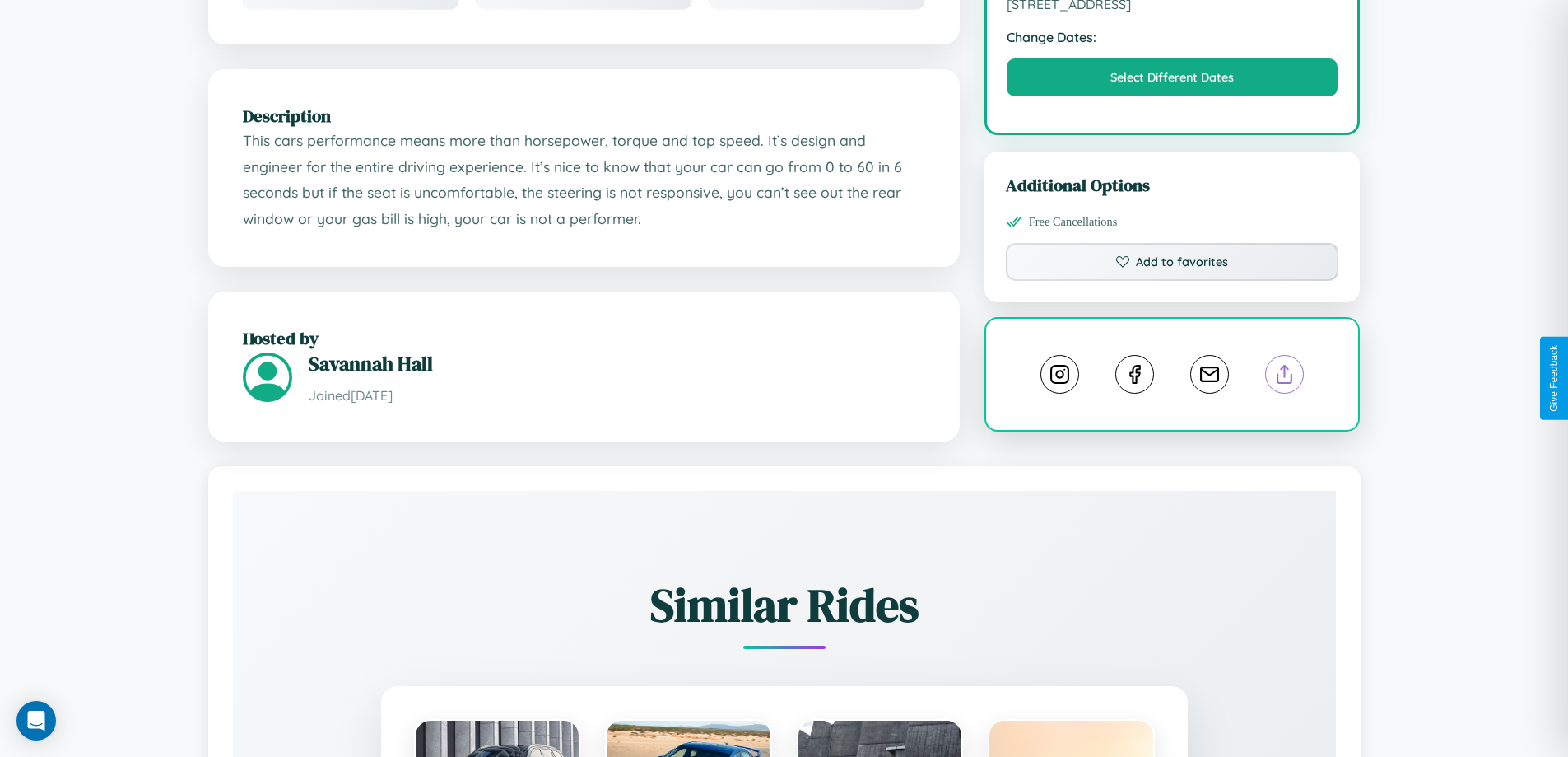
click at [1285, 378] on line at bounding box center [1285, 372] width 0 height 11
